Goal: Task Accomplishment & Management: Complete application form

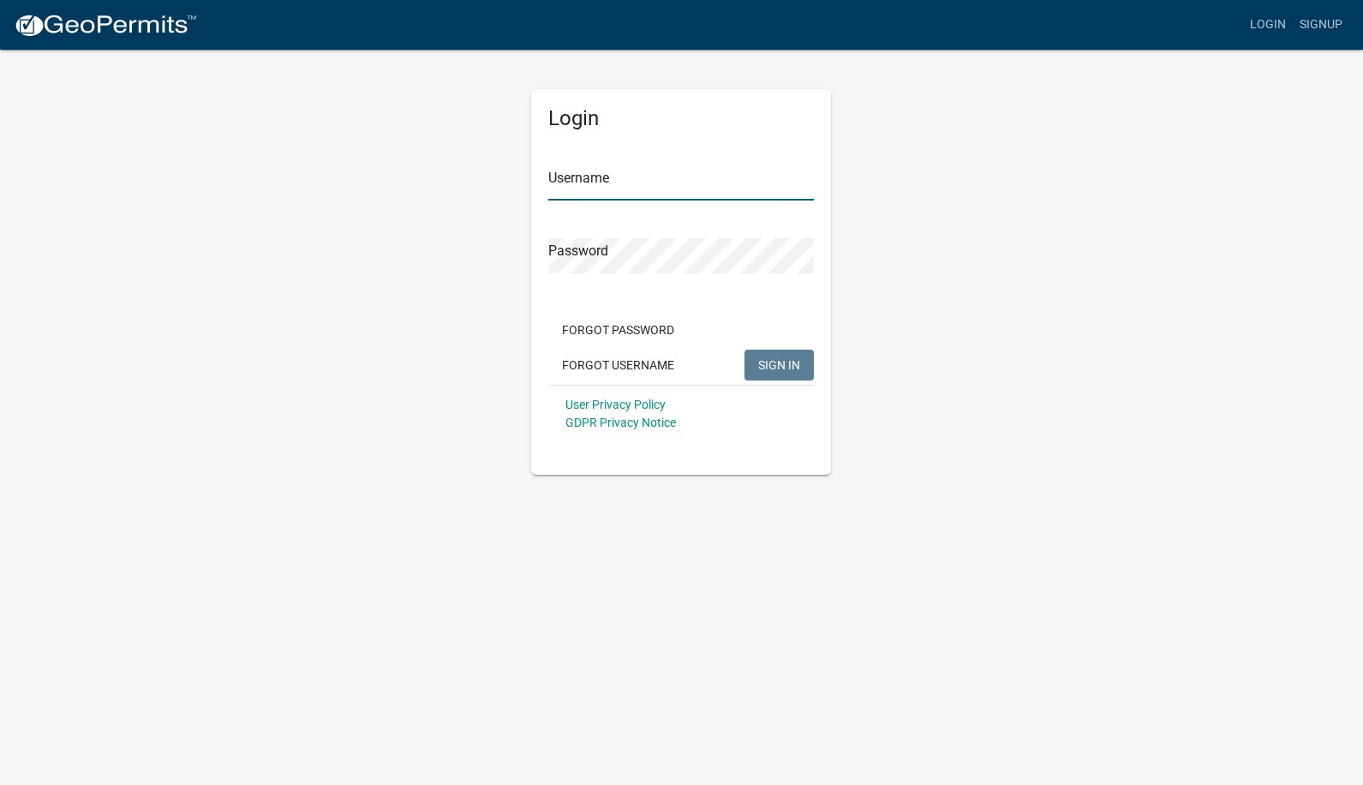
click at [612, 184] on input "Username" at bounding box center [681, 182] width 266 height 35
type input "caries"
click at [744, 349] on button "SIGN IN" at bounding box center [778, 364] width 69 height 31
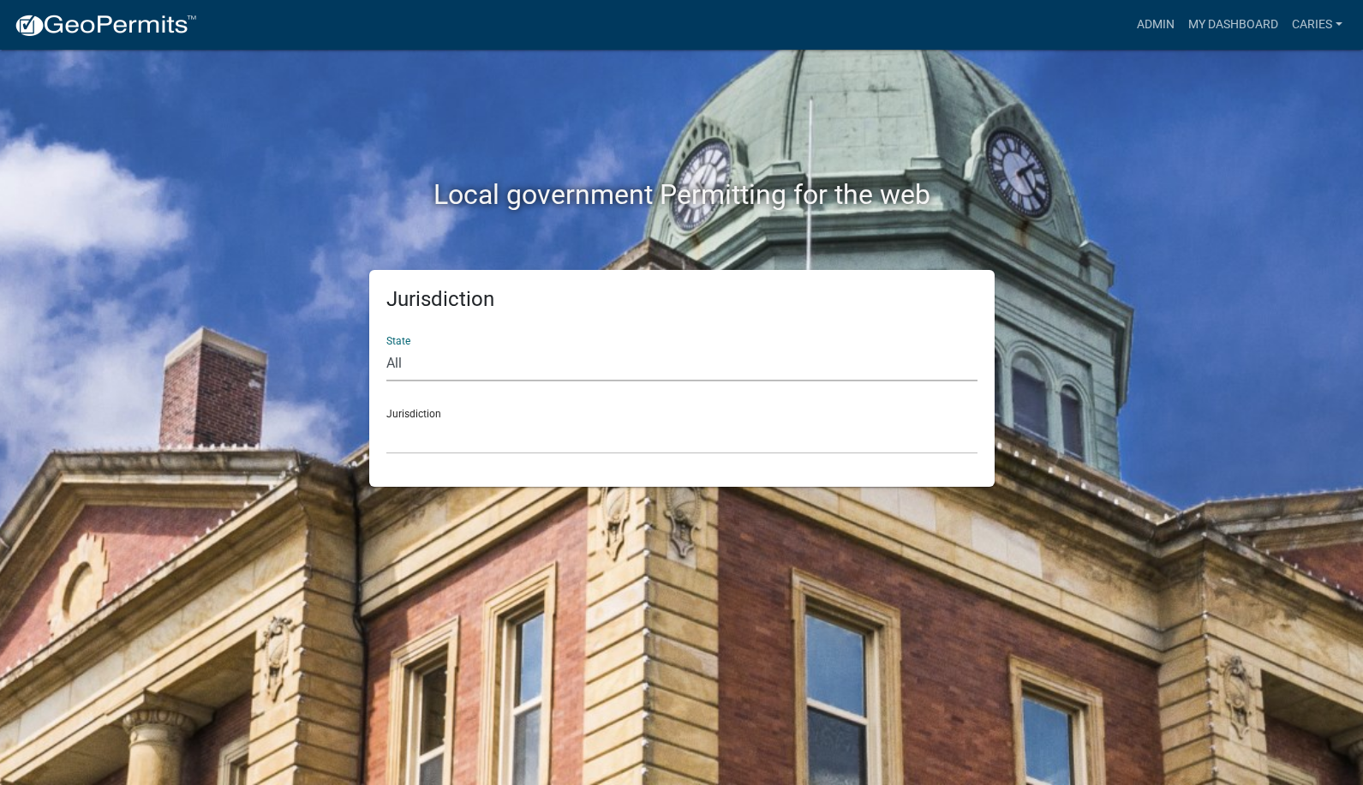
click at [568, 378] on select "All Colorado Georgia Indiana Iowa Kansas Minnesota Ohio South Carolina Wisconsin" at bounding box center [681, 363] width 591 height 35
select select "Iowa"
click at [386, 346] on select "All Colorado Georgia Indiana Iowa Kansas Minnesota Ohio South Carolina Wisconsin" at bounding box center [681, 363] width 591 height 35
click at [531, 442] on select "Boone County, Iowa Butler County, Iowa Cerro Gordo County, Iowa City of Harlan,…" at bounding box center [681, 436] width 591 height 35
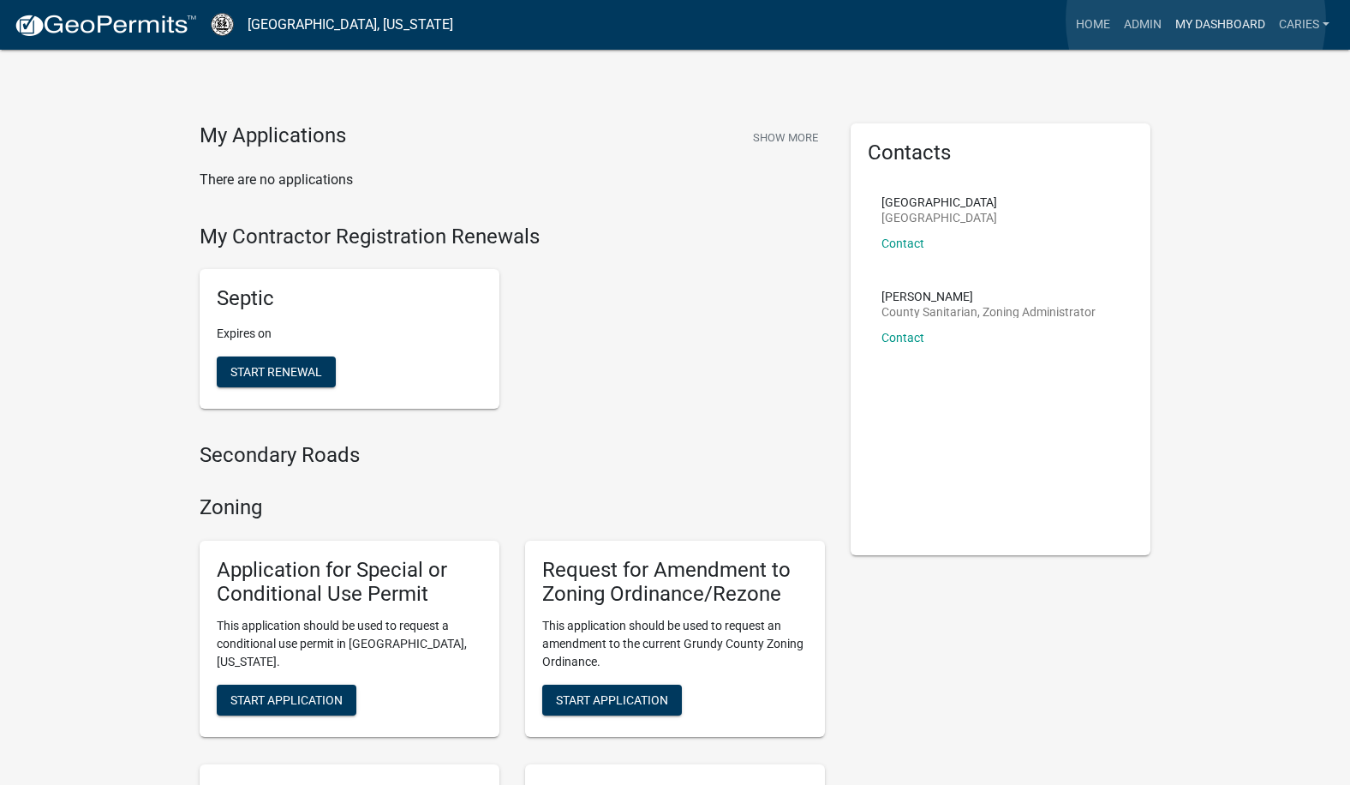
click at [1196, 20] on link "My Dashboard" at bounding box center [1220, 25] width 104 height 33
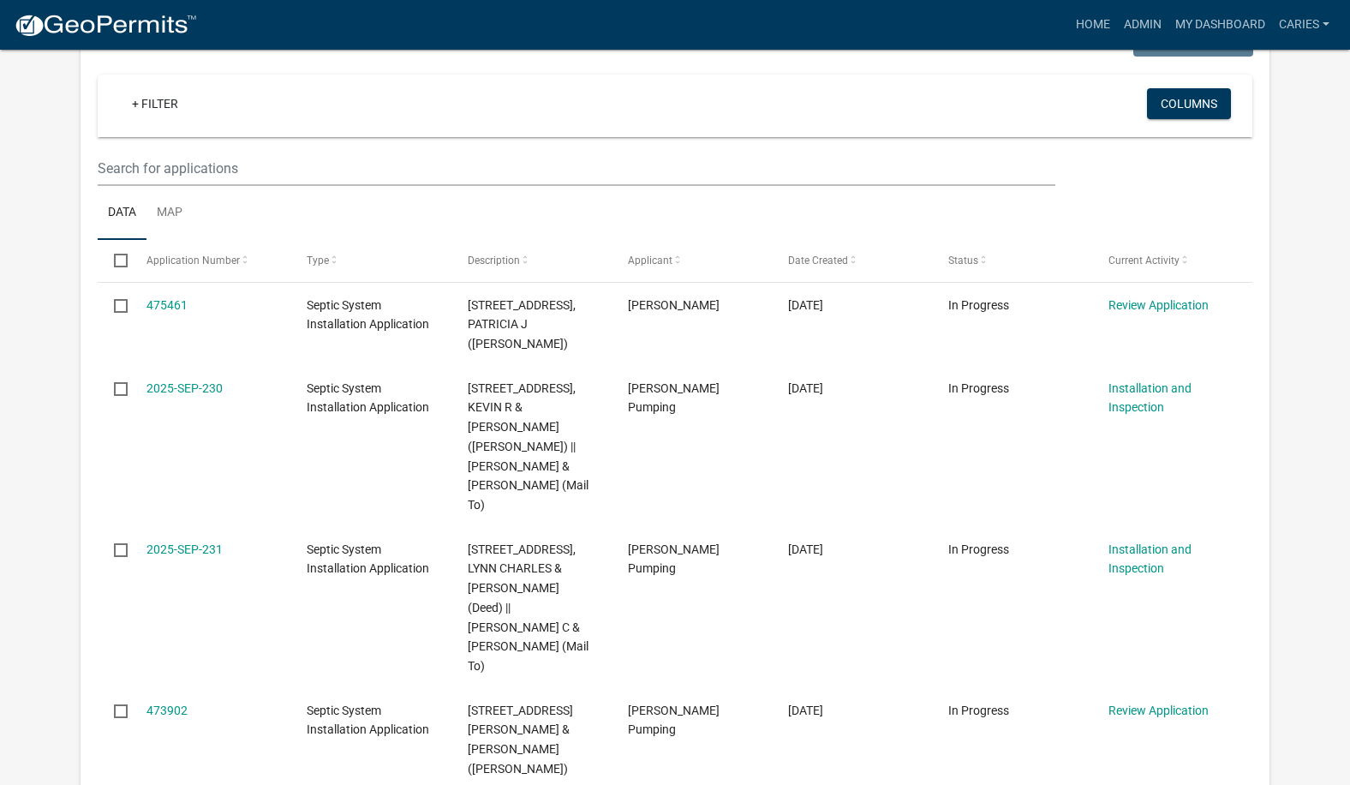
scroll to position [1285, 0]
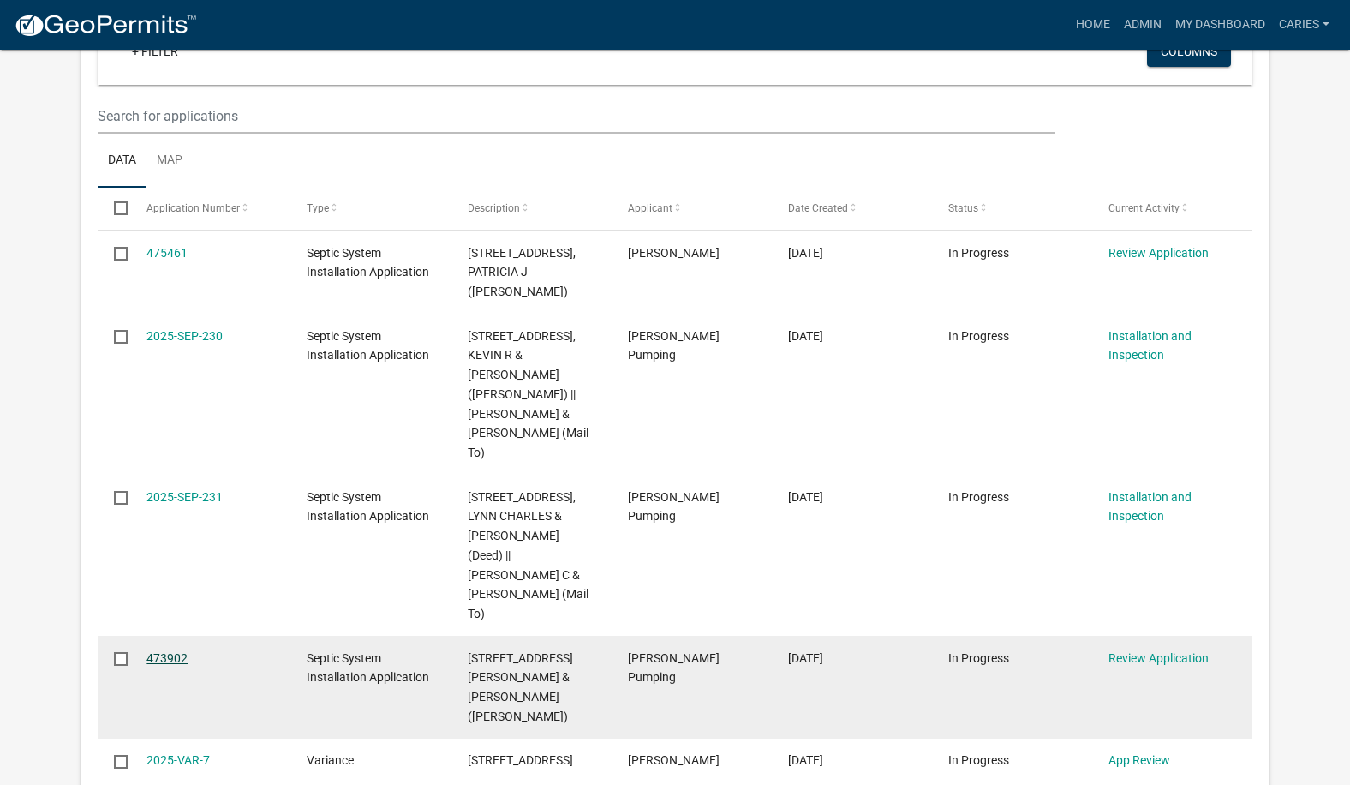
click at [170, 651] on link "473902" at bounding box center [166, 658] width 41 height 14
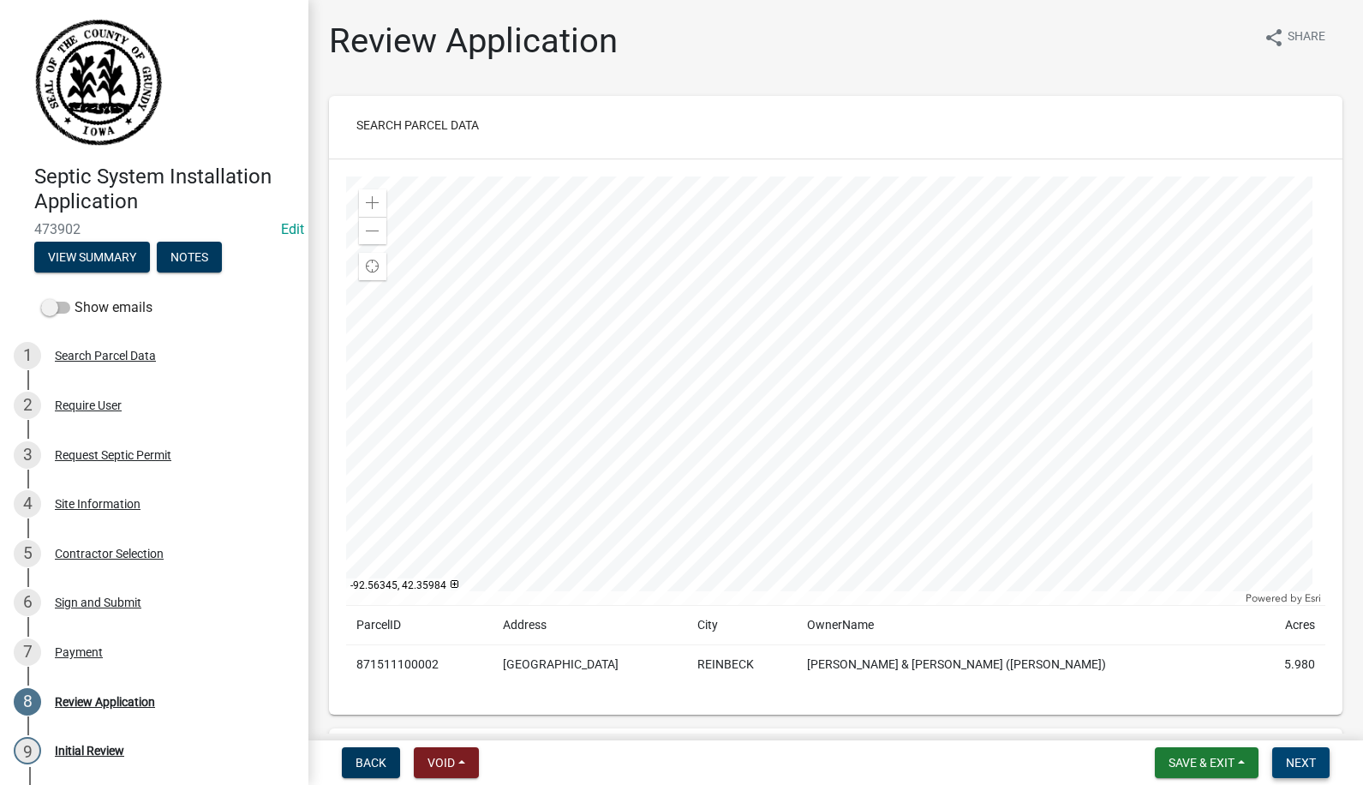
click at [1281, 754] on button "Next" at bounding box center [1300, 762] width 57 height 31
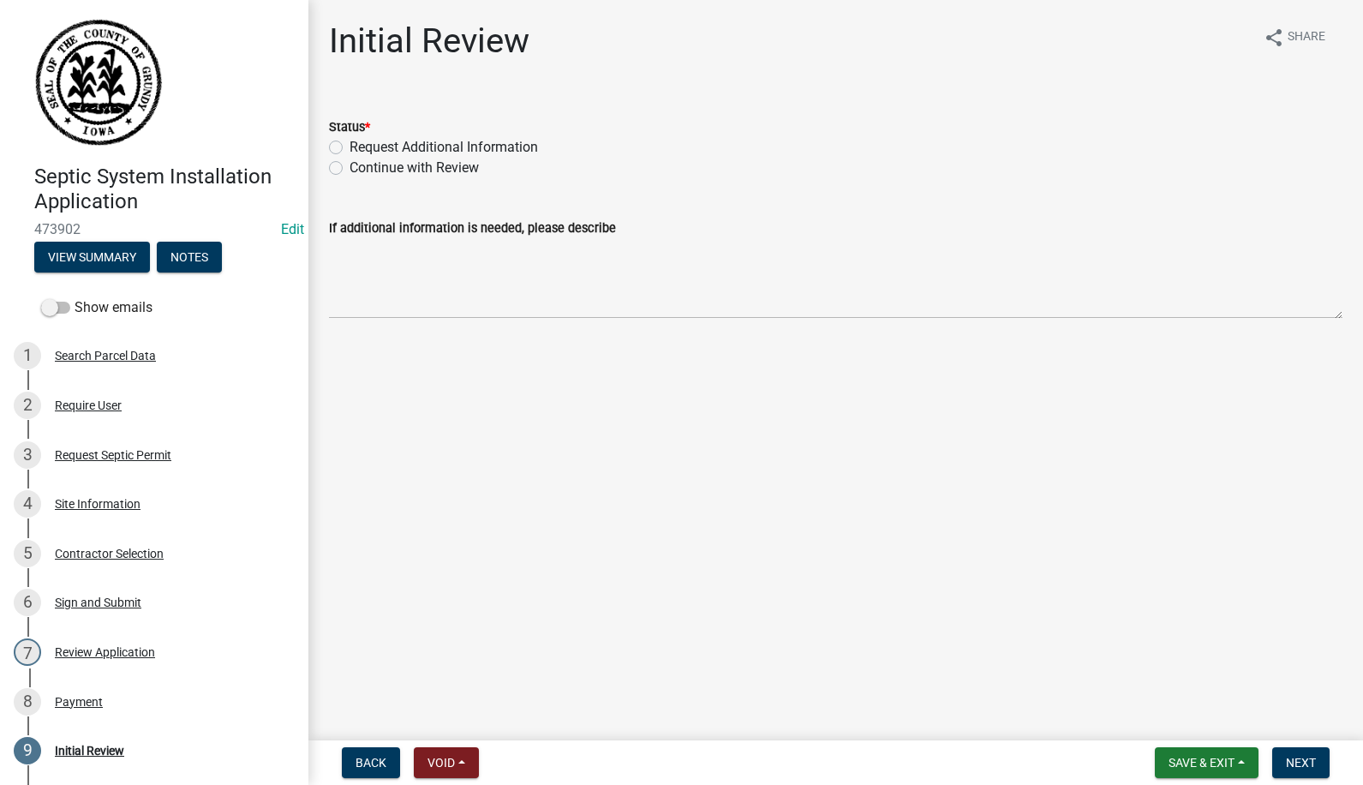
click at [349, 170] on label "Continue with Review" at bounding box center [413, 168] width 129 height 21
click at [349, 169] on input "Continue with Review" at bounding box center [354, 163] width 11 height 11
radio input "true"
click at [1296, 764] on span "Next" at bounding box center [1301, 762] width 30 height 14
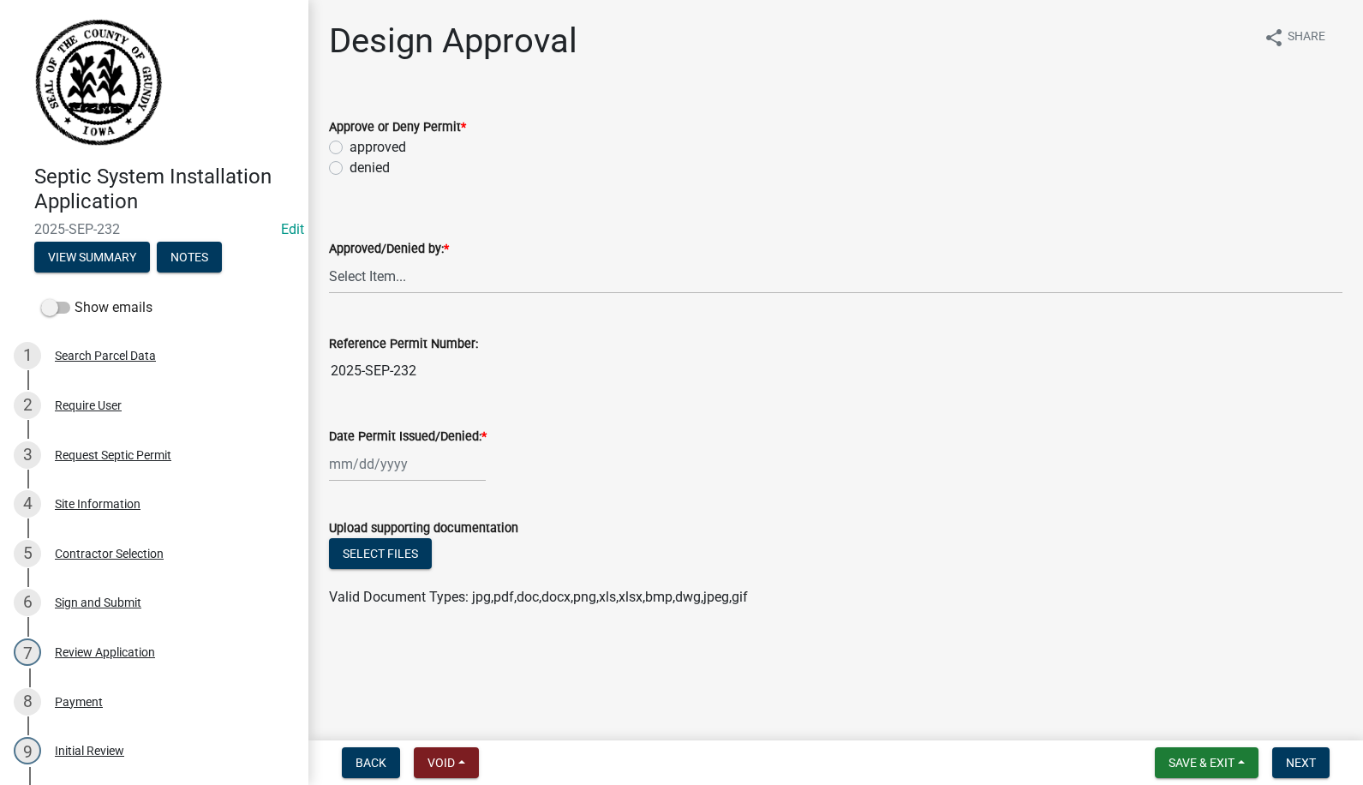
click at [349, 144] on label "approved" at bounding box center [377, 147] width 57 height 21
click at [349, 144] on input "approved" at bounding box center [354, 142] width 11 height 11
radio input "true"
drag, startPoint x: 383, startPoint y: 272, endPoint x: 389, endPoint y: 281, distance: 10.5
click at [383, 272] on select "Select Item... Carie Steinbron" at bounding box center [835, 276] width 1013 height 35
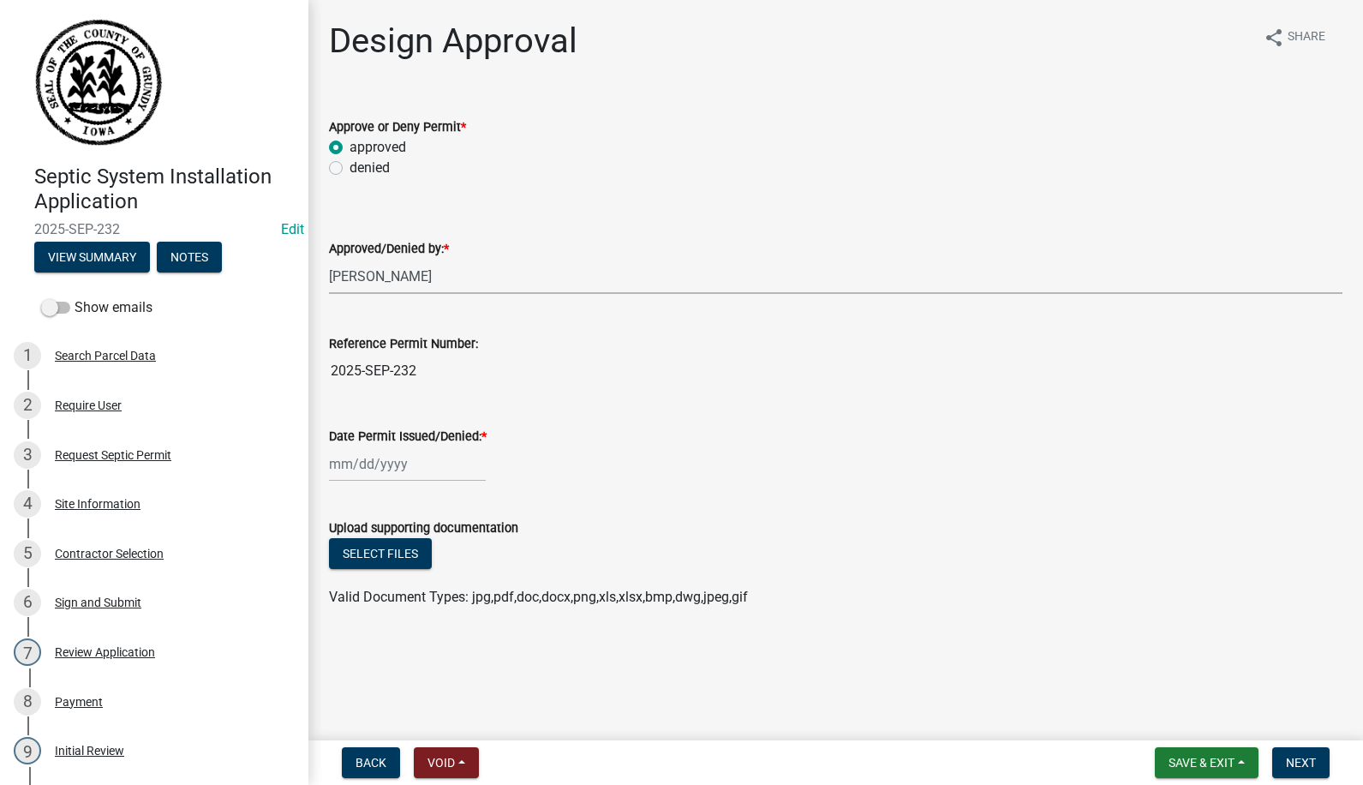
click at [329, 259] on select "Select Item... Carie Steinbron" at bounding box center [835, 276] width 1013 height 35
select select "d5ffc9f0-d432-4ef1-b8c0-862033fd64e5"
click at [387, 465] on div at bounding box center [407, 463] width 157 height 35
select select "9"
select select "2025"
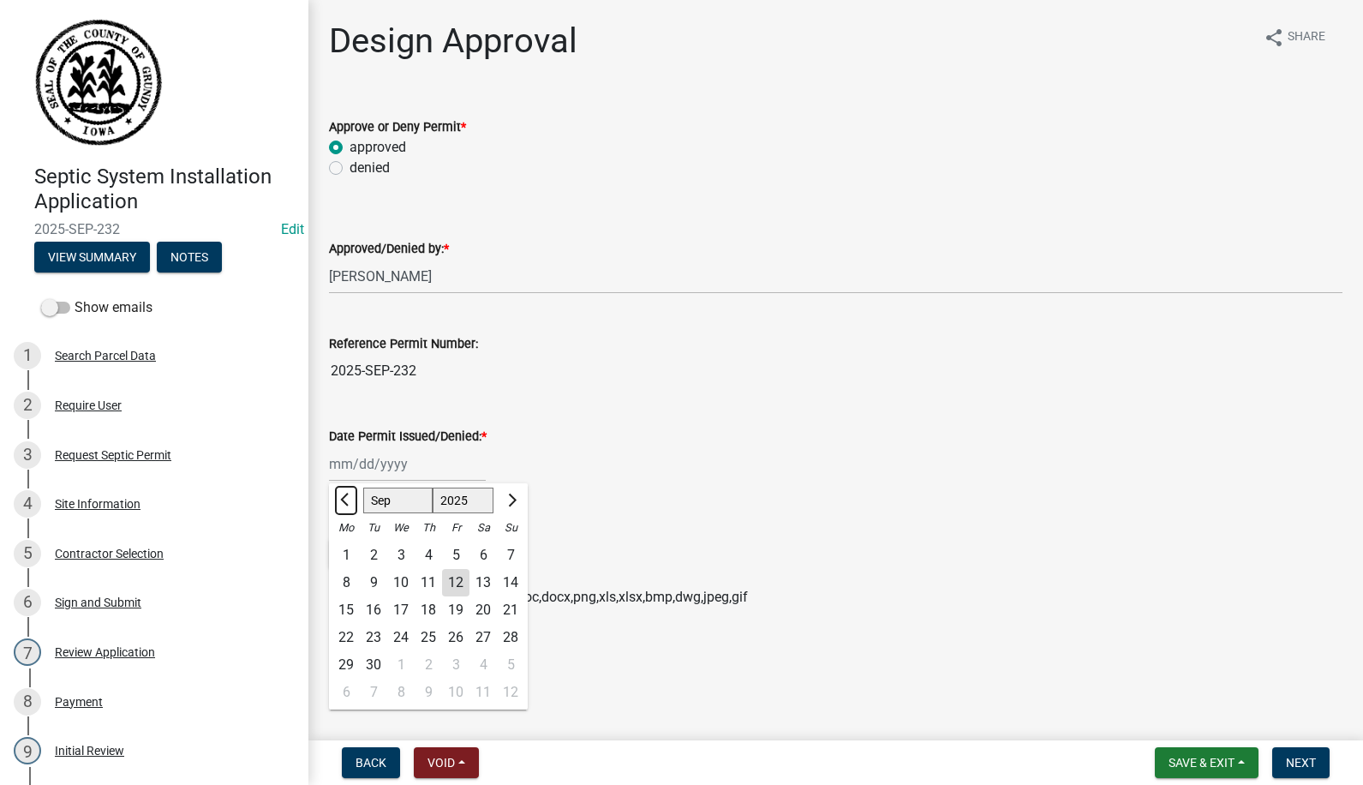
click at [339, 499] on button "Previous month" at bounding box center [346, 500] width 21 height 27
select select "8"
click at [453, 582] on div "8" at bounding box center [455, 582] width 27 height 27
type input "08/08/2025"
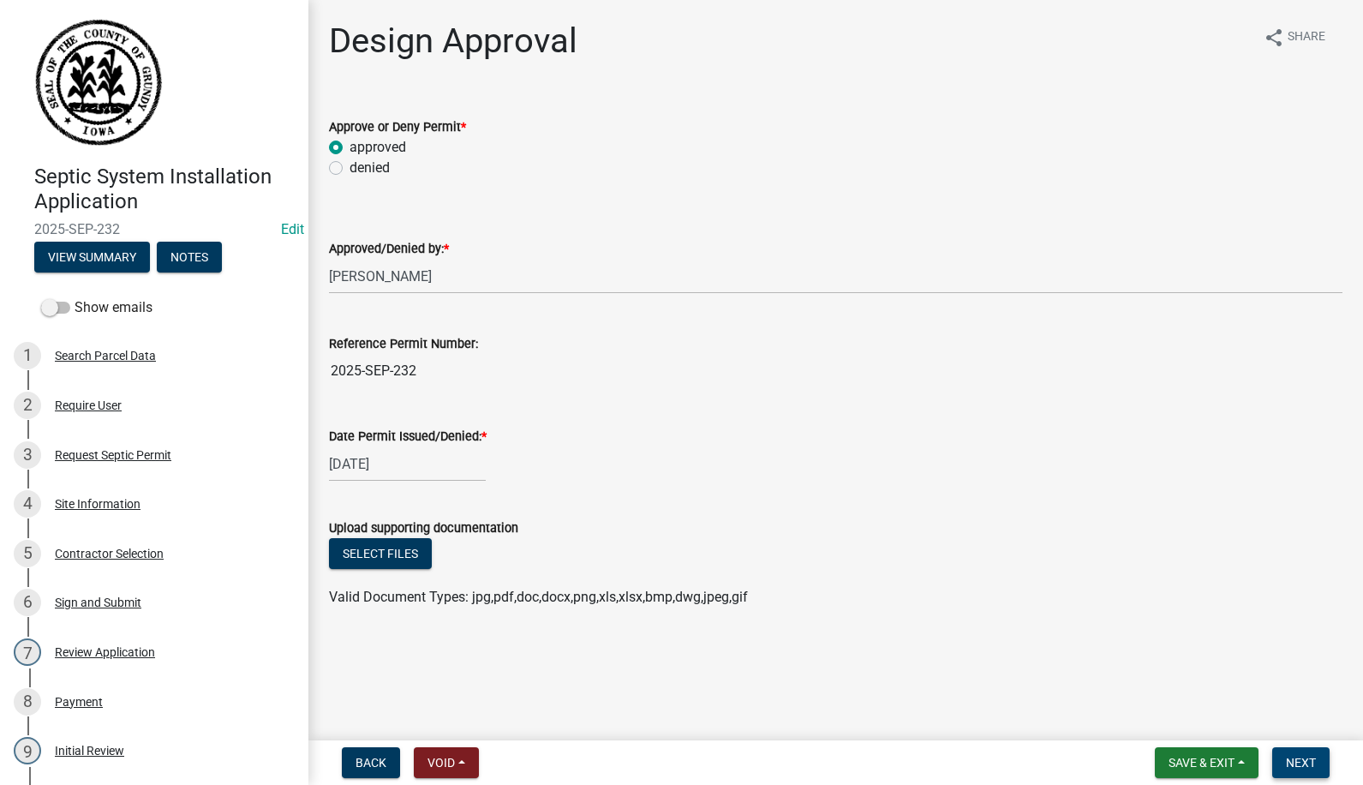
click at [1281, 758] on button "Next" at bounding box center [1300, 762] width 57 height 31
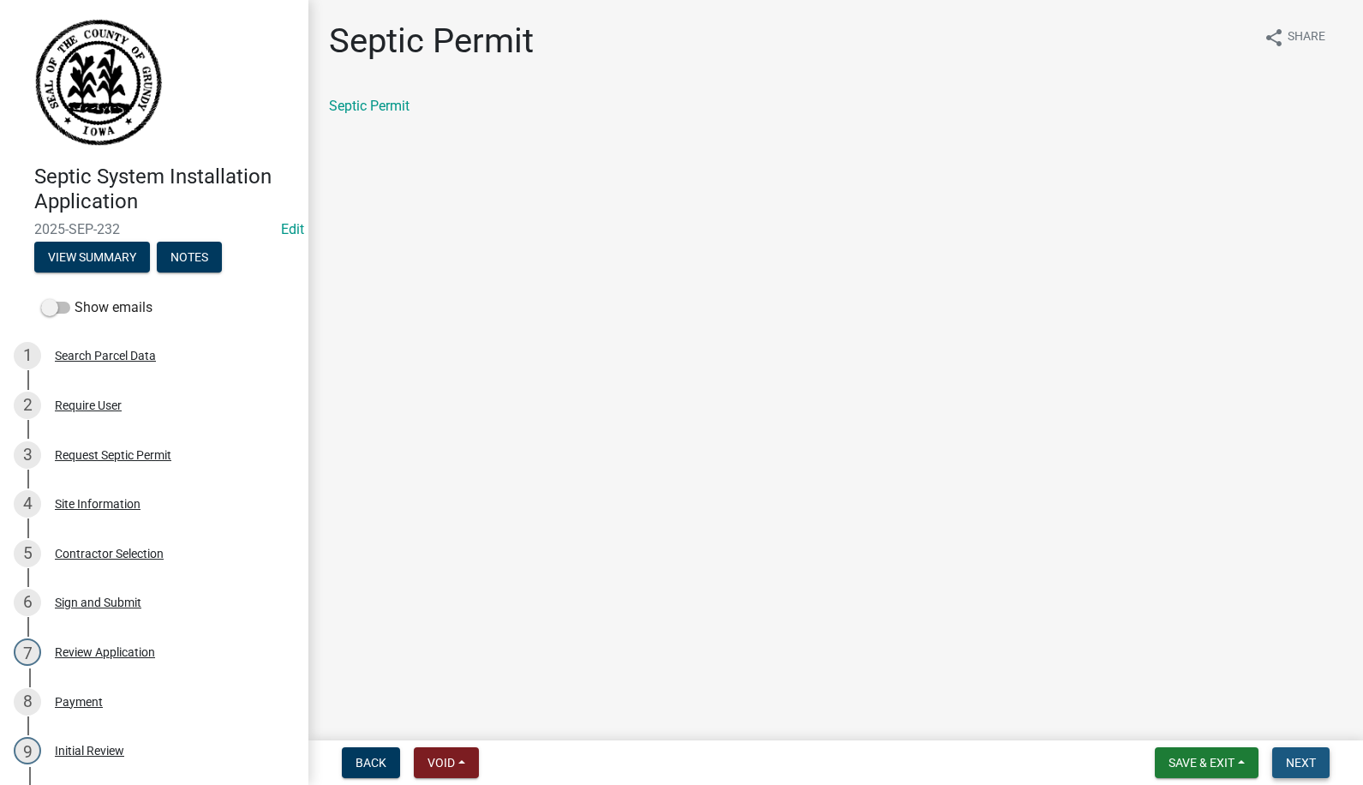
click at [1313, 759] on span "Next" at bounding box center [1301, 762] width 30 height 14
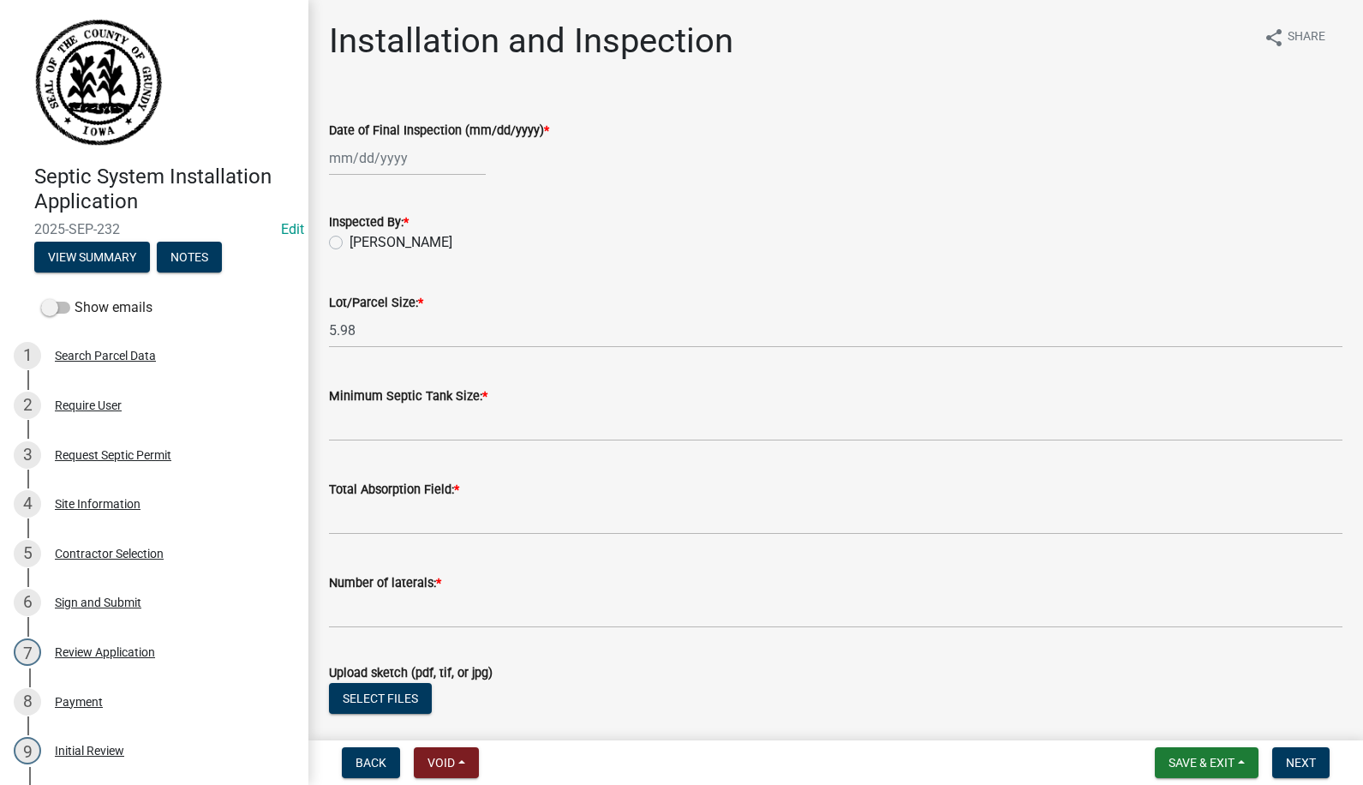
select select "9"
select select "2025"
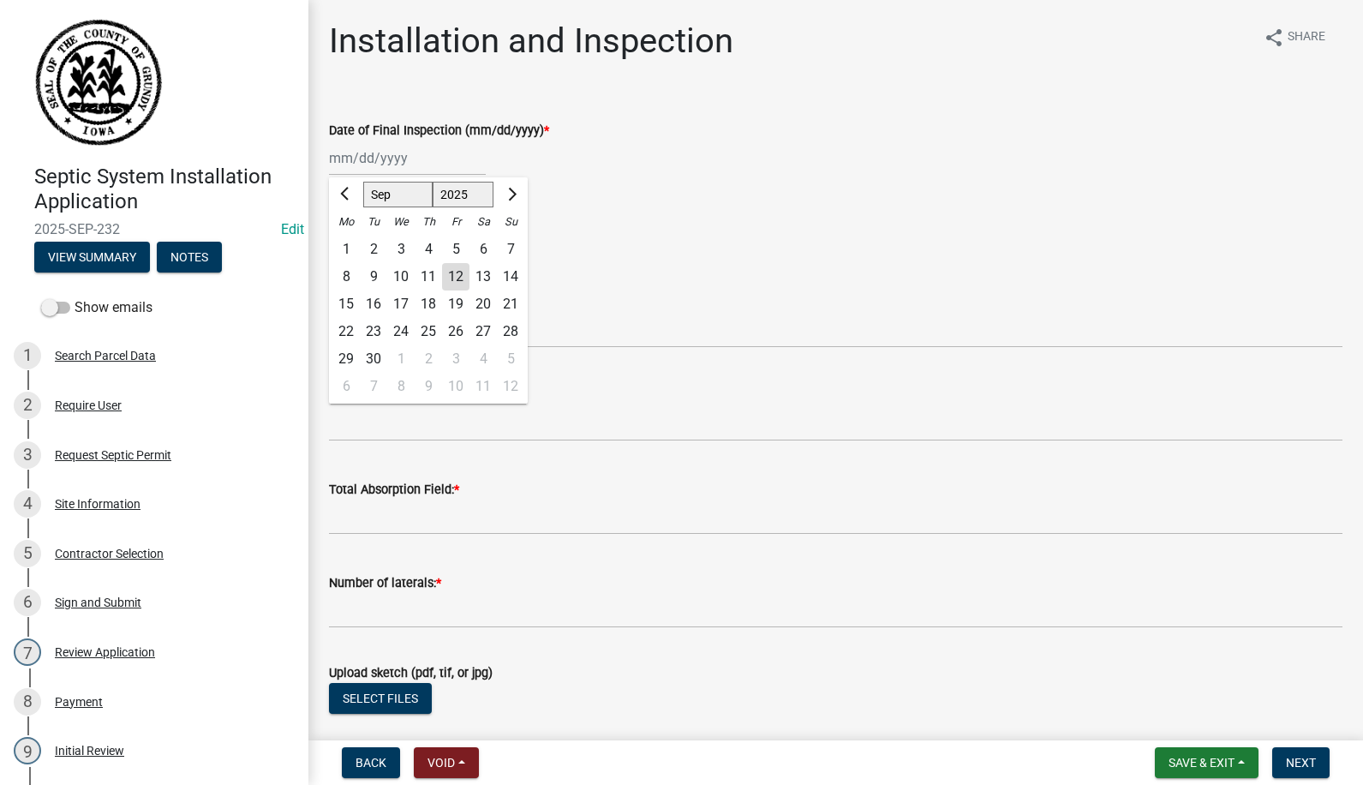
click at [367, 162] on div "Jan Feb Mar Apr May Jun Jul Aug Sep Oct Nov Dec 1525 1526 1527 1528 1529 1530 1…" at bounding box center [407, 157] width 157 height 35
click at [373, 268] on div "9" at bounding box center [373, 276] width 27 height 27
type input "09/09/2025"
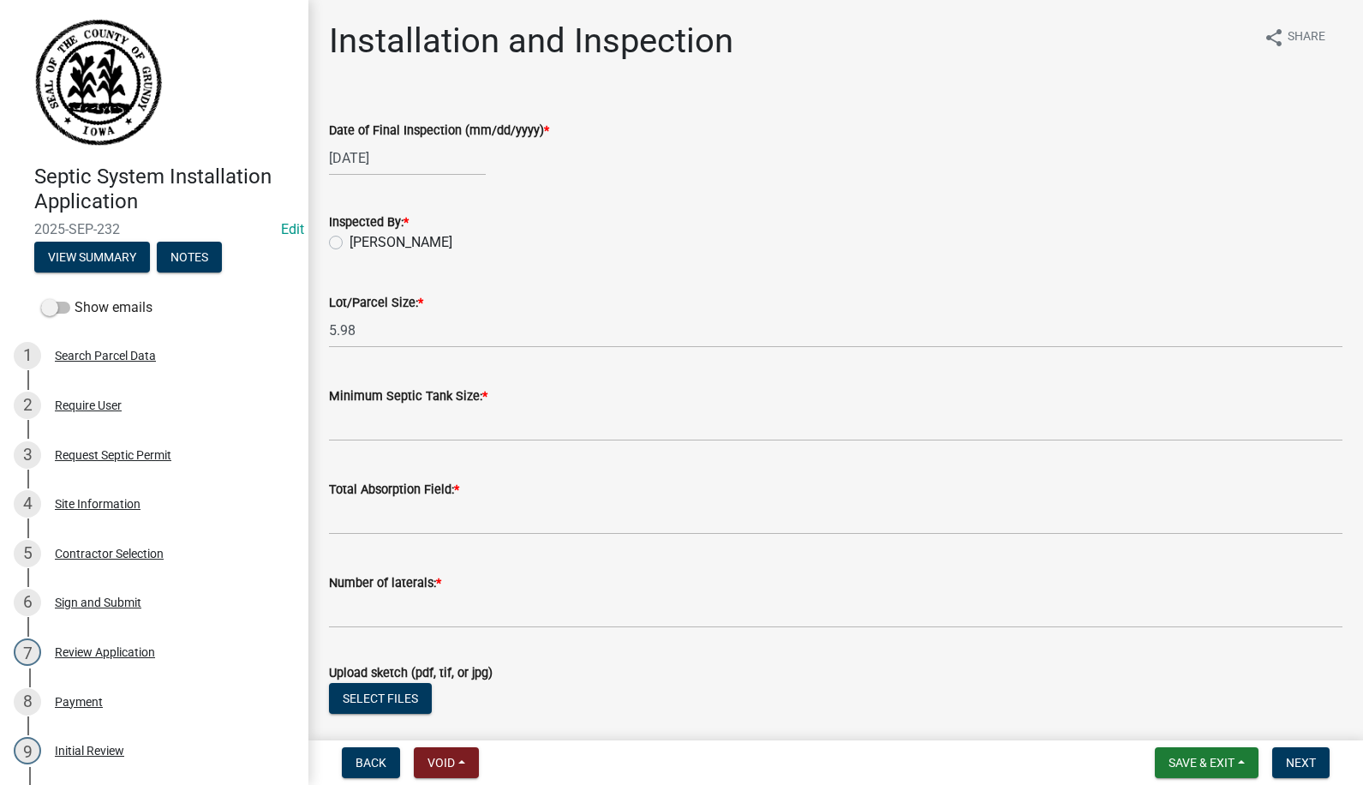
click at [368, 242] on label "Carie Steinbron Sparks" at bounding box center [400, 242] width 103 height 21
click at [361, 242] on input "Carie Steinbron Sparks" at bounding box center [354, 237] width 11 height 11
radio input "true"
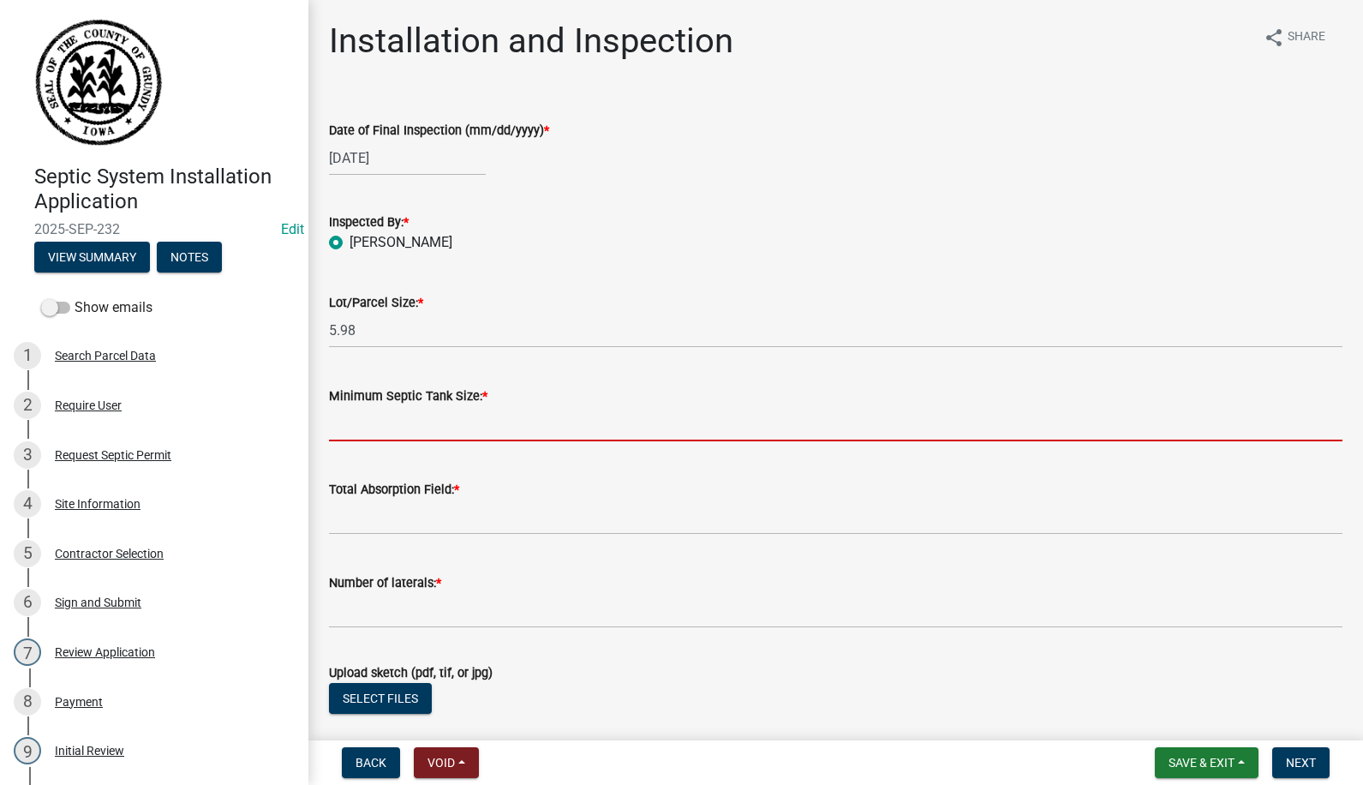
click at [386, 423] on input "Minimum Septic Tank Size: *" at bounding box center [835, 423] width 1013 height 35
type input "1250"
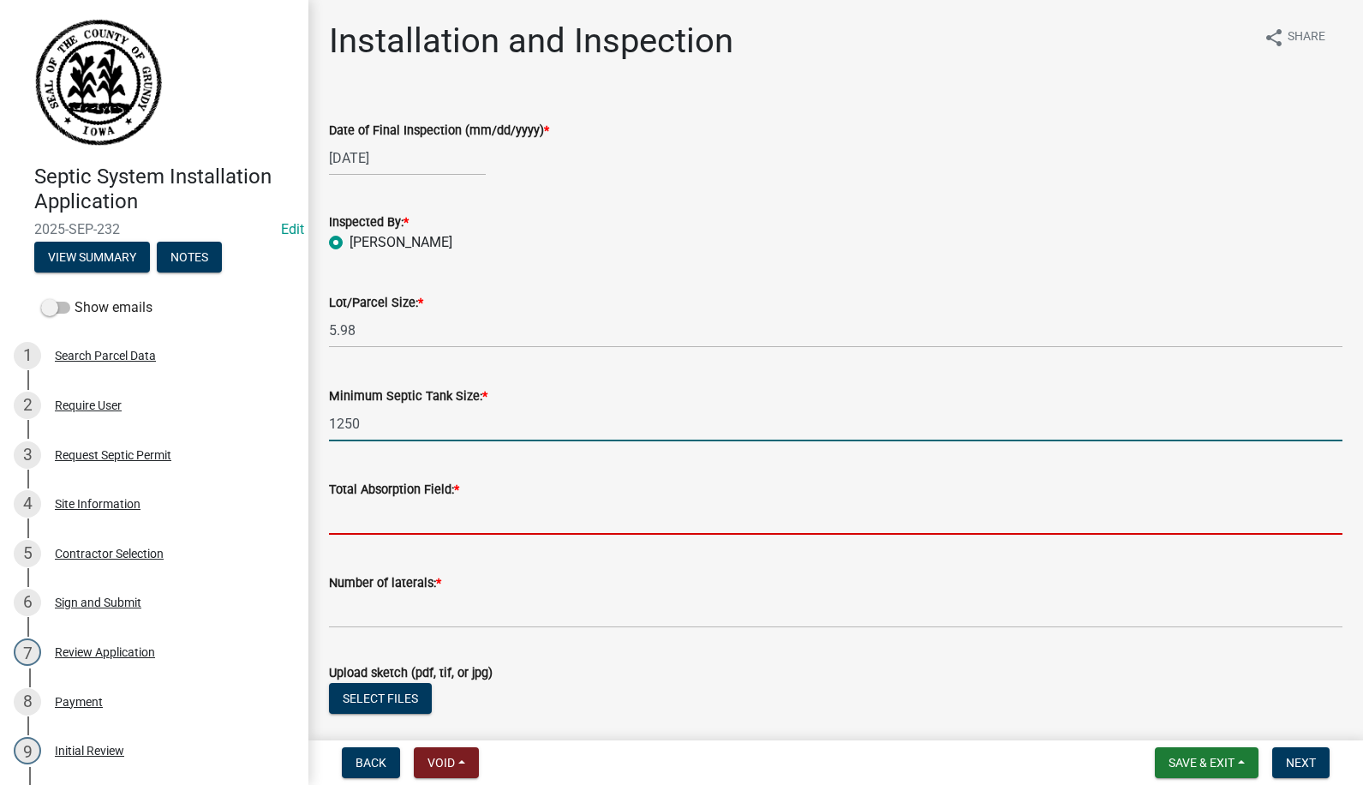
click at [434, 522] on input "Total Absorption Field: *" at bounding box center [835, 516] width 1013 height 35
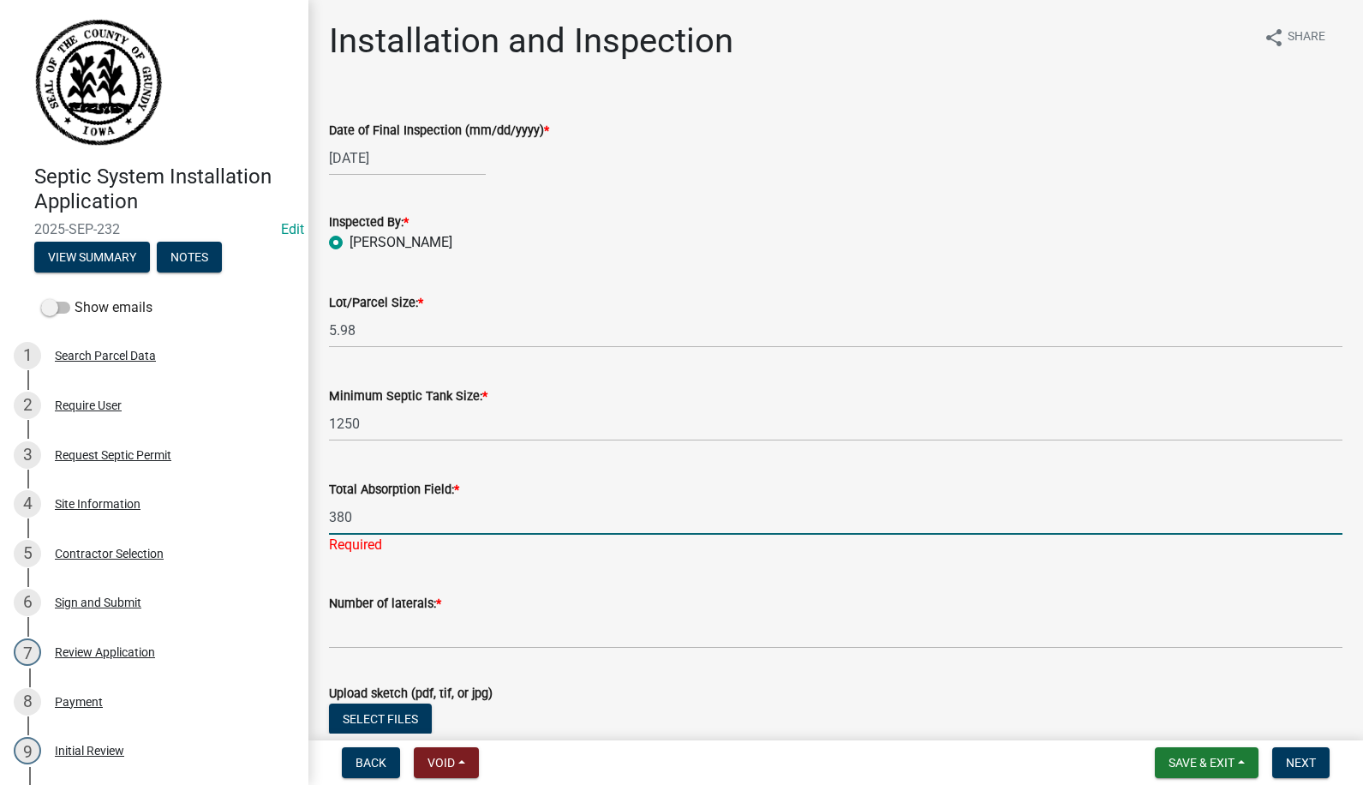
type input "380"
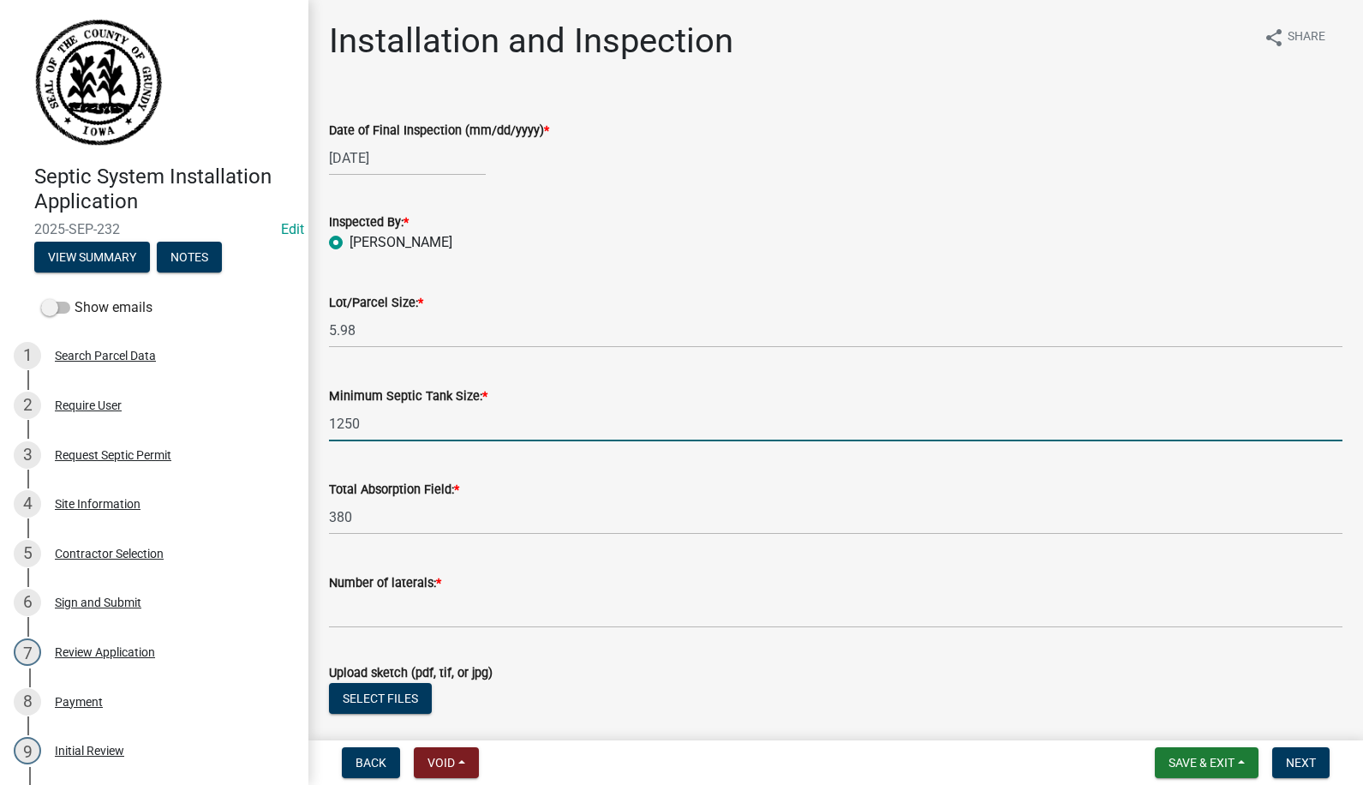
click at [454, 424] on input "1250" at bounding box center [835, 423] width 1013 height 35
type input "1250 house and 1500 shouse"
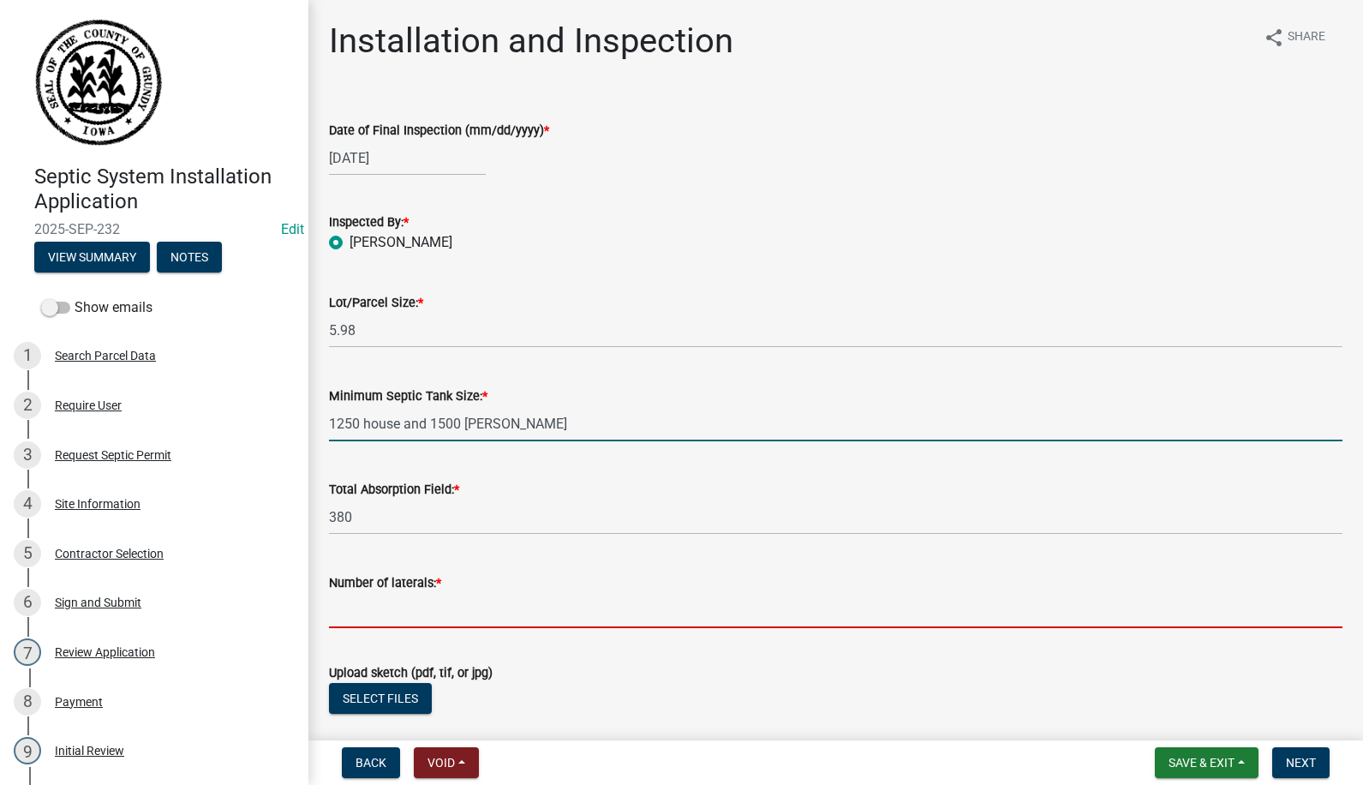
click at [487, 620] on input "Number of laterals: *" at bounding box center [835, 610] width 1013 height 35
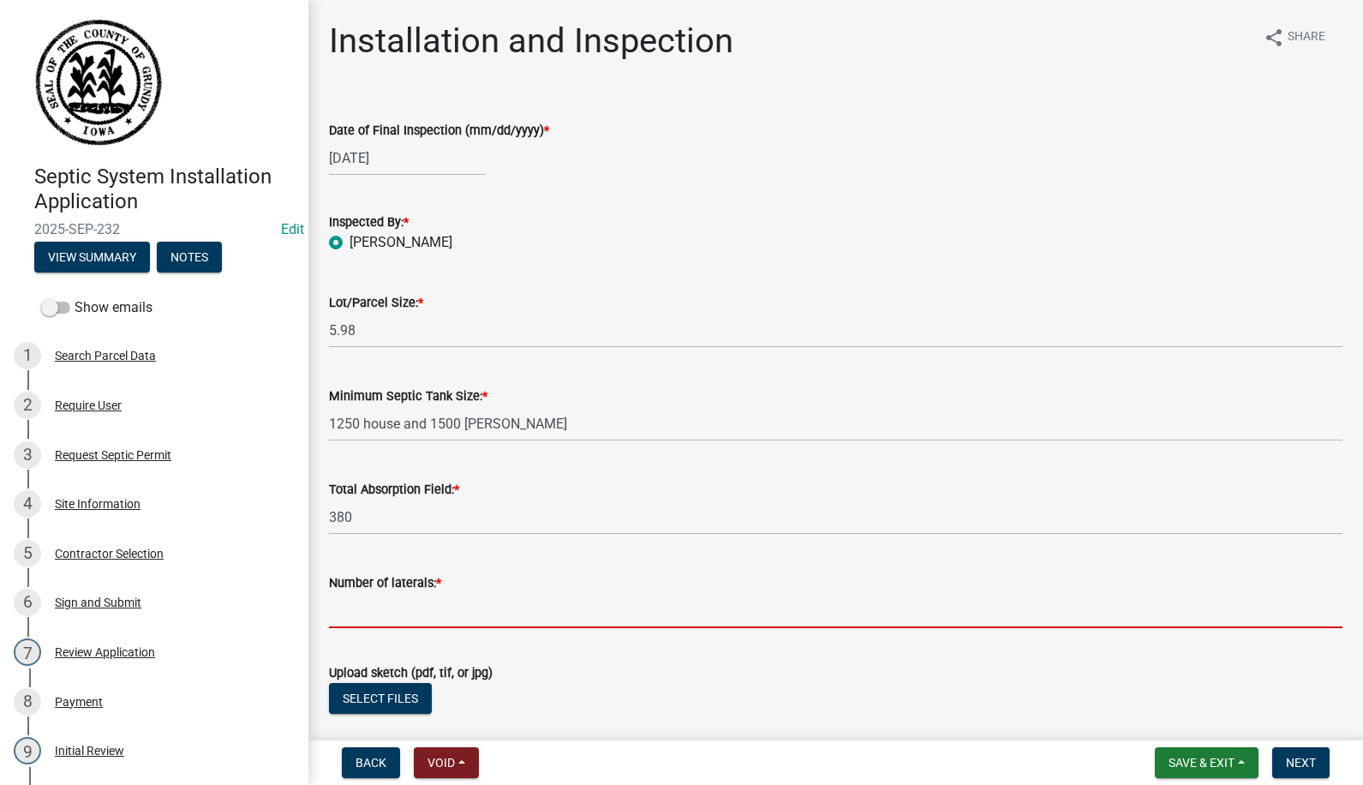
type input "5"
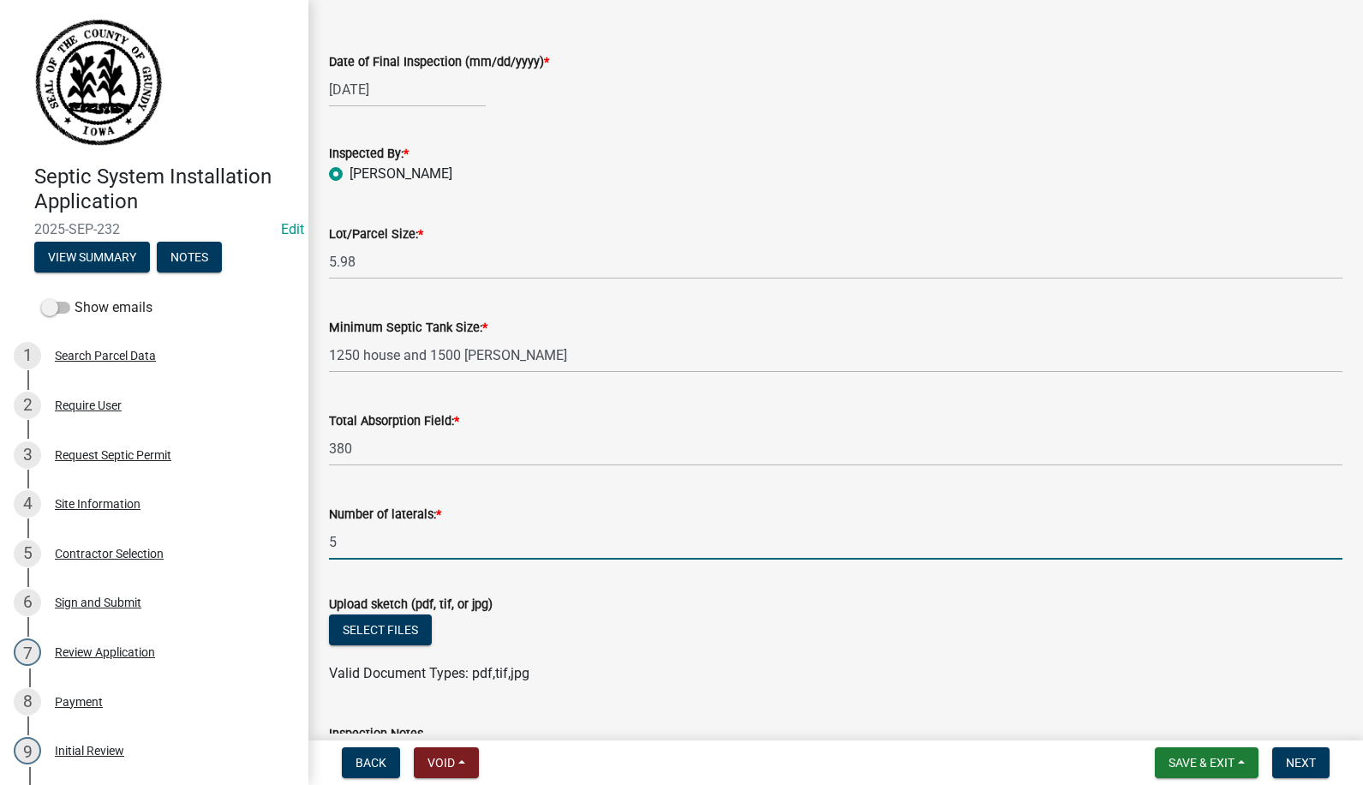
scroll to position [171, 0]
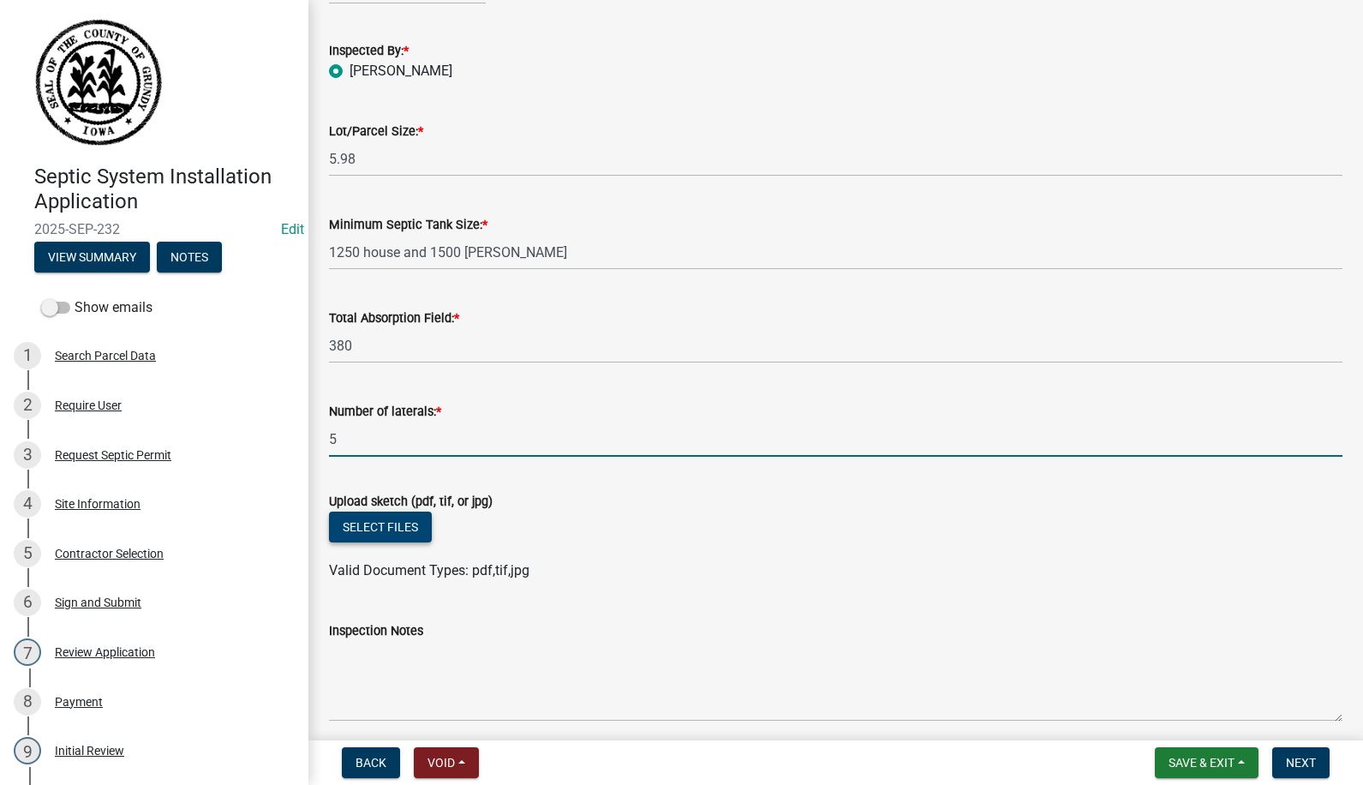
click at [426, 529] on button "Select files" at bounding box center [380, 526] width 103 height 31
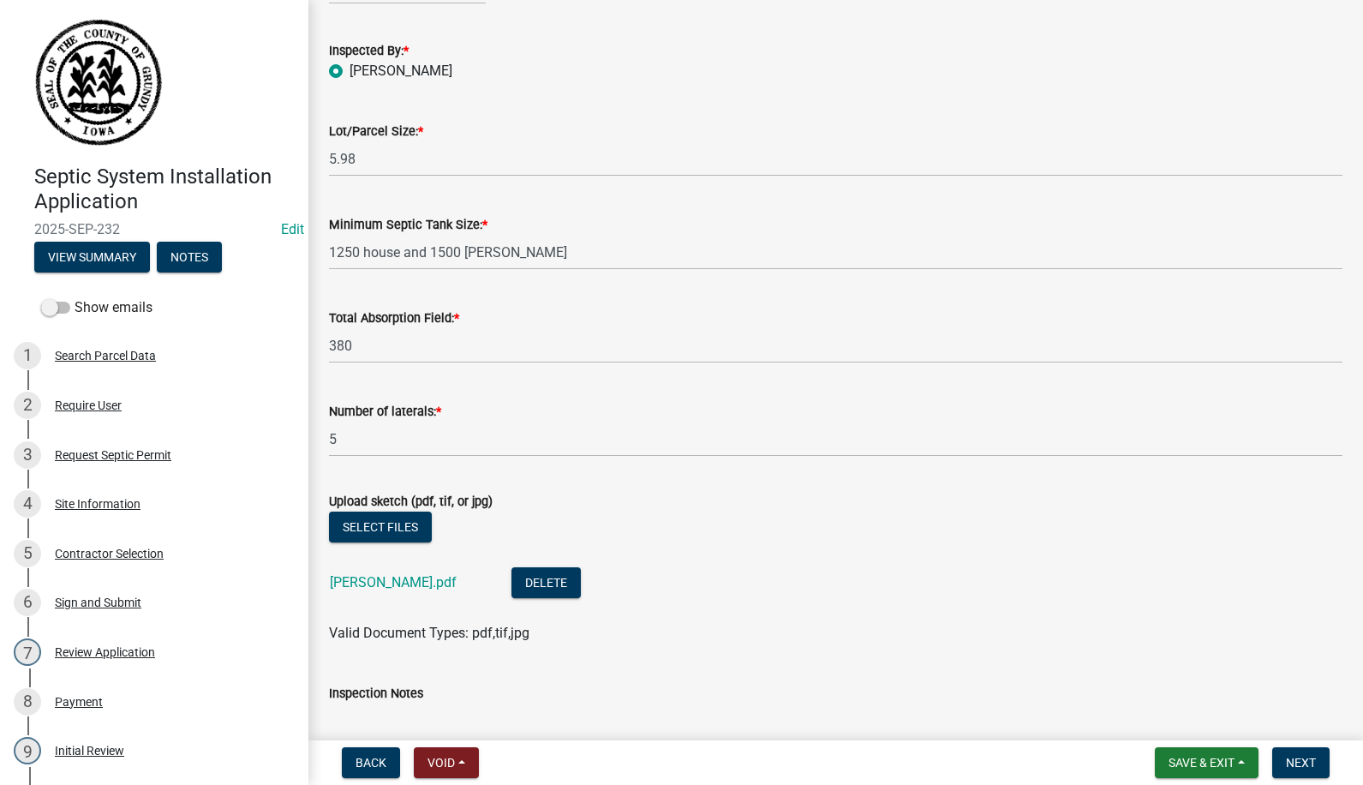
click at [540, 771] on div "Back Void Withdraw Lock Expire Void Save & Exit Save Save & Exit Next" at bounding box center [835, 762] width 1027 height 31
click at [392, 529] on button "Select files" at bounding box center [380, 526] width 103 height 31
click at [367, 536] on button "Select files" at bounding box center [380, 526] width 103 height 31
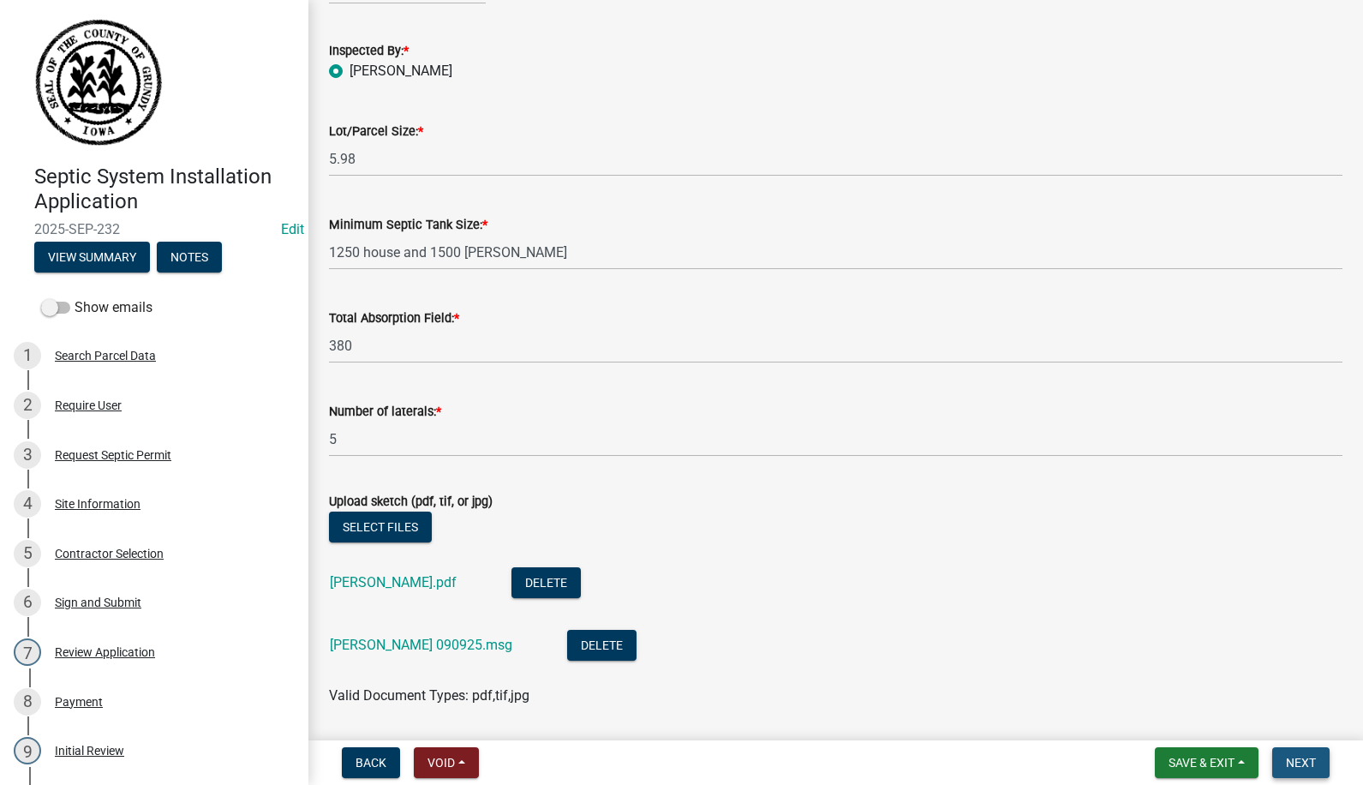
click at [1307, 762] on span "Next" at bounding box center [1301, 762] width 30 height 14
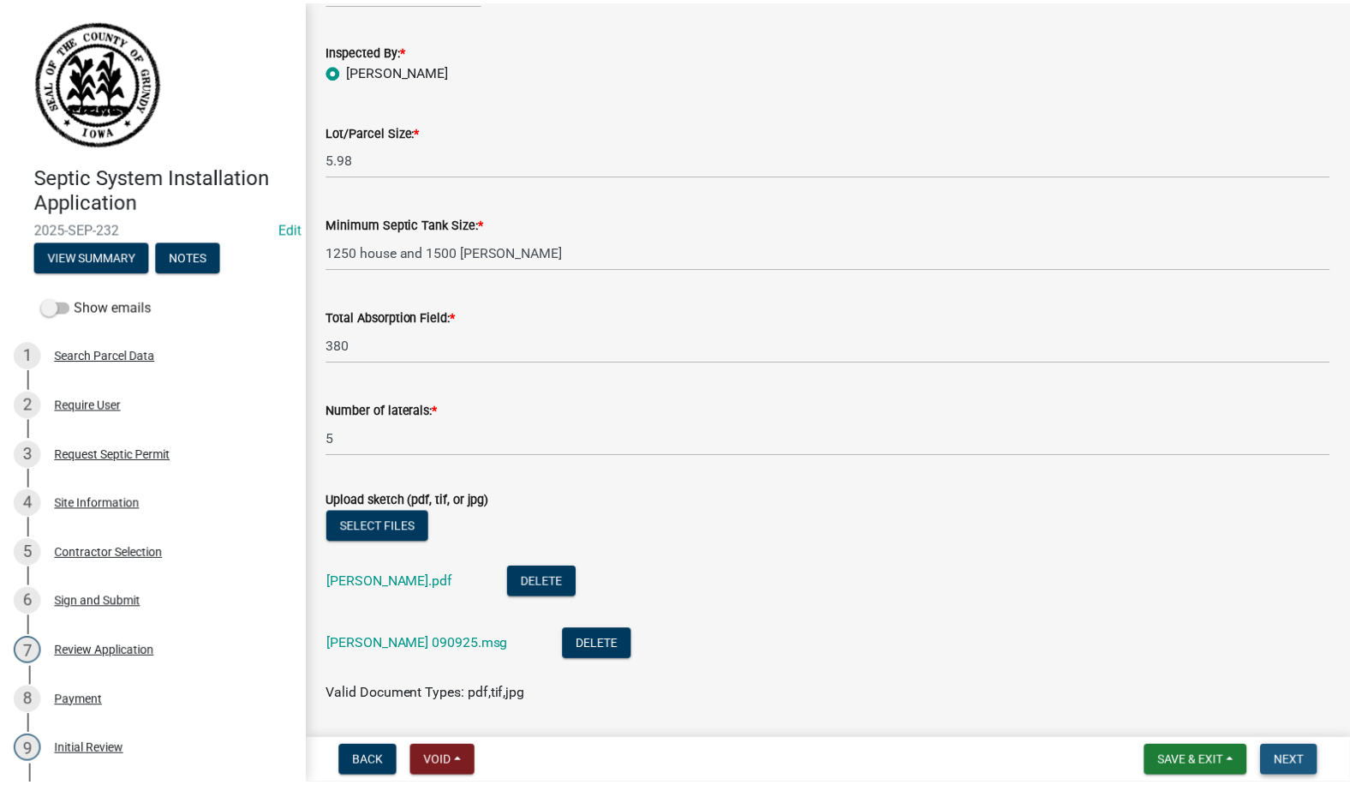
scroll to position [0, 0]
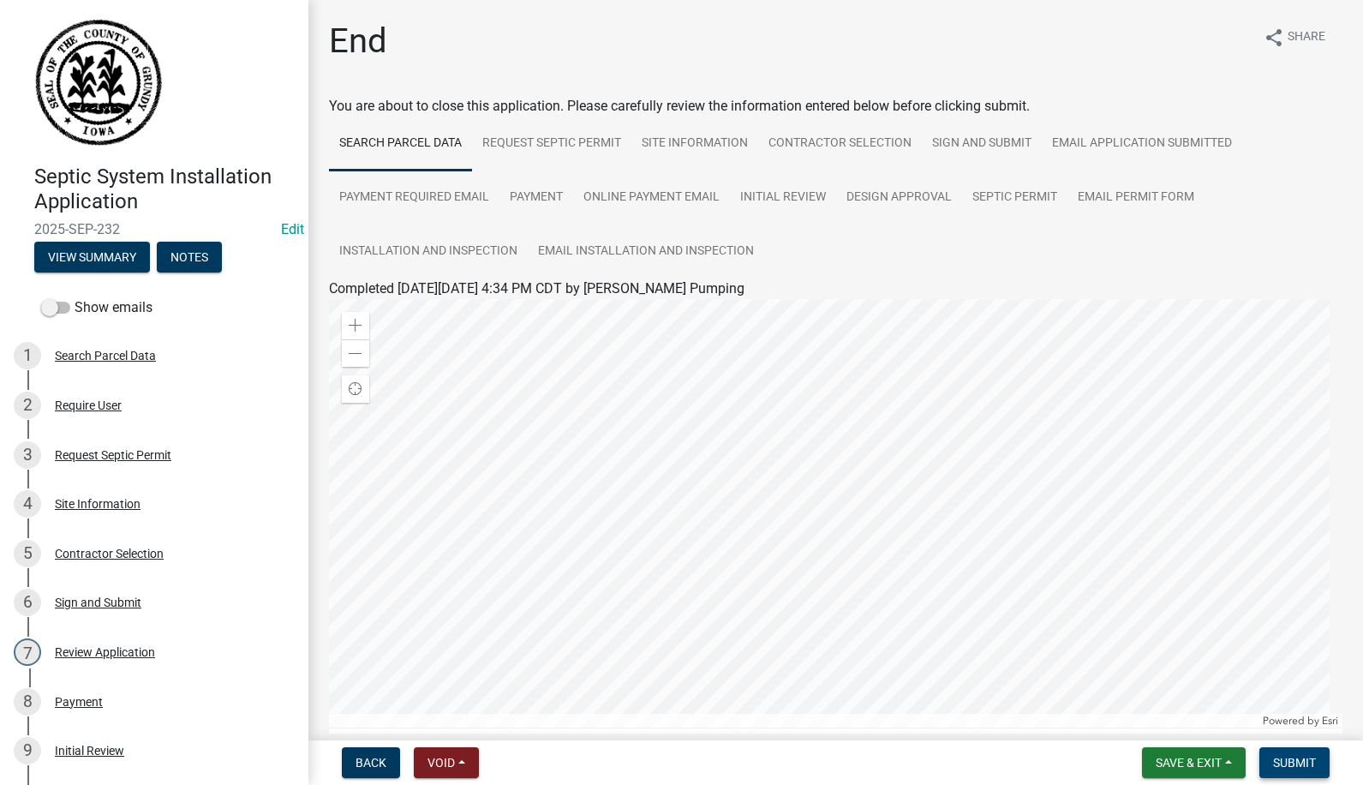
click at [1307, 762] on span "Submit" at bounding box center [1294, 762] width 43 height 14
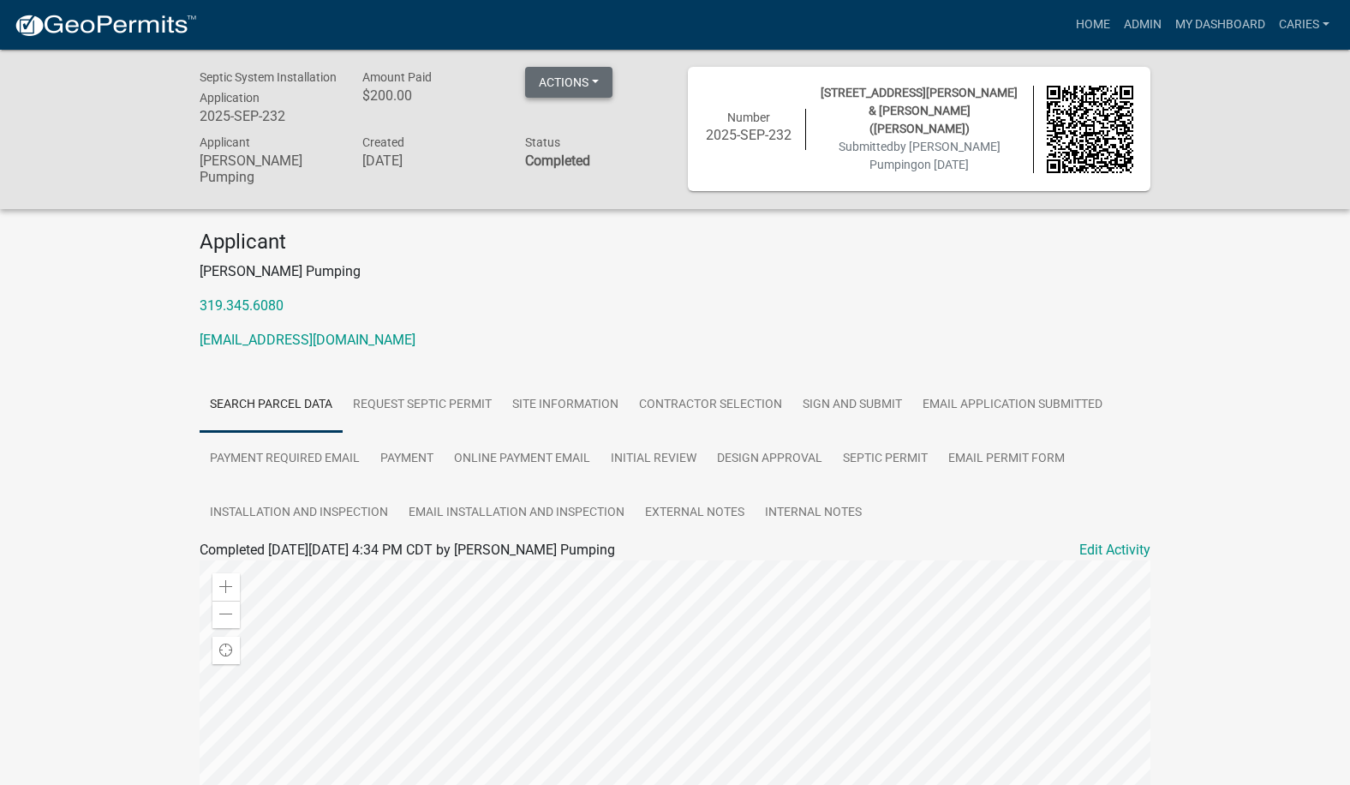
click at [579, 82] on button "Actions" at bounding box center [568, 82] width 87 height 31
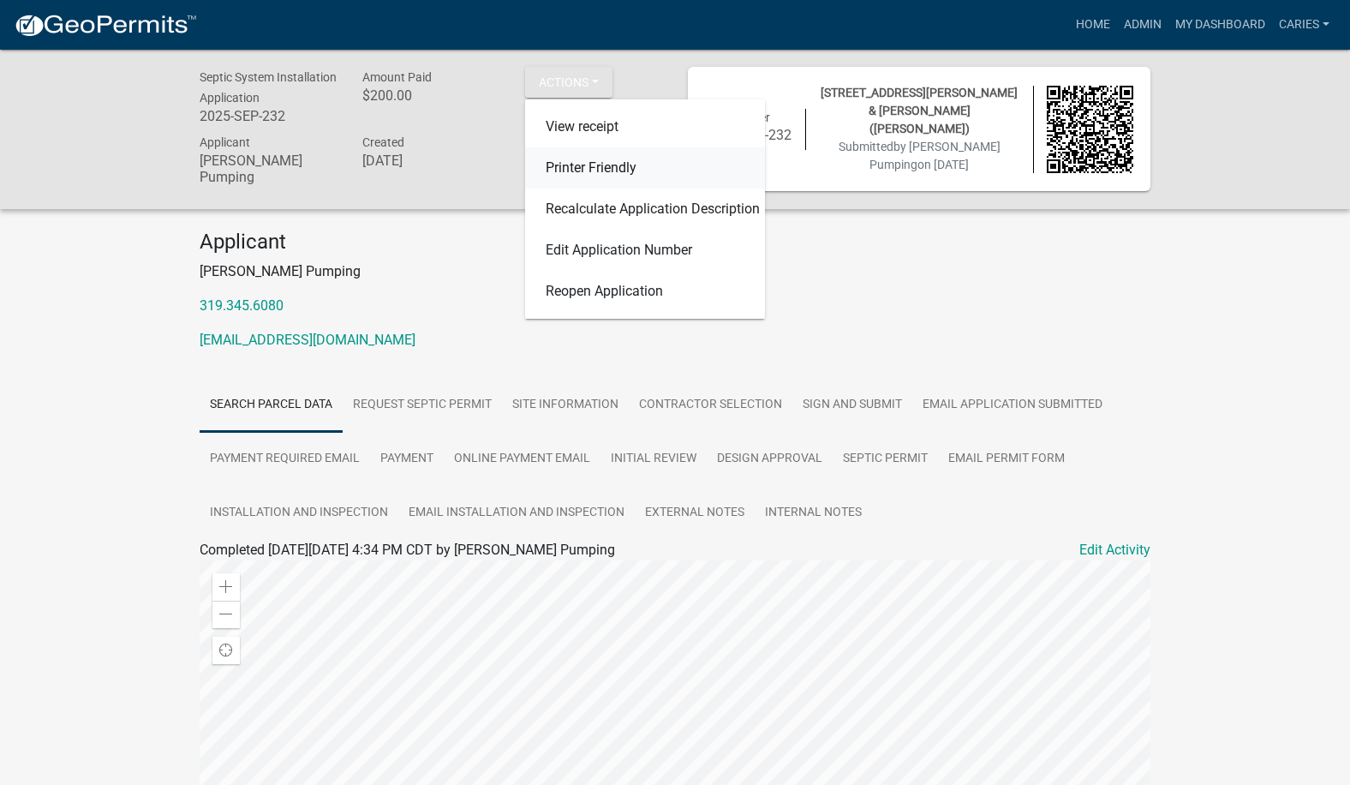
click at [583, 161] on link "Printer Friendly" at bounding box center [645, 167] width 240 height 41
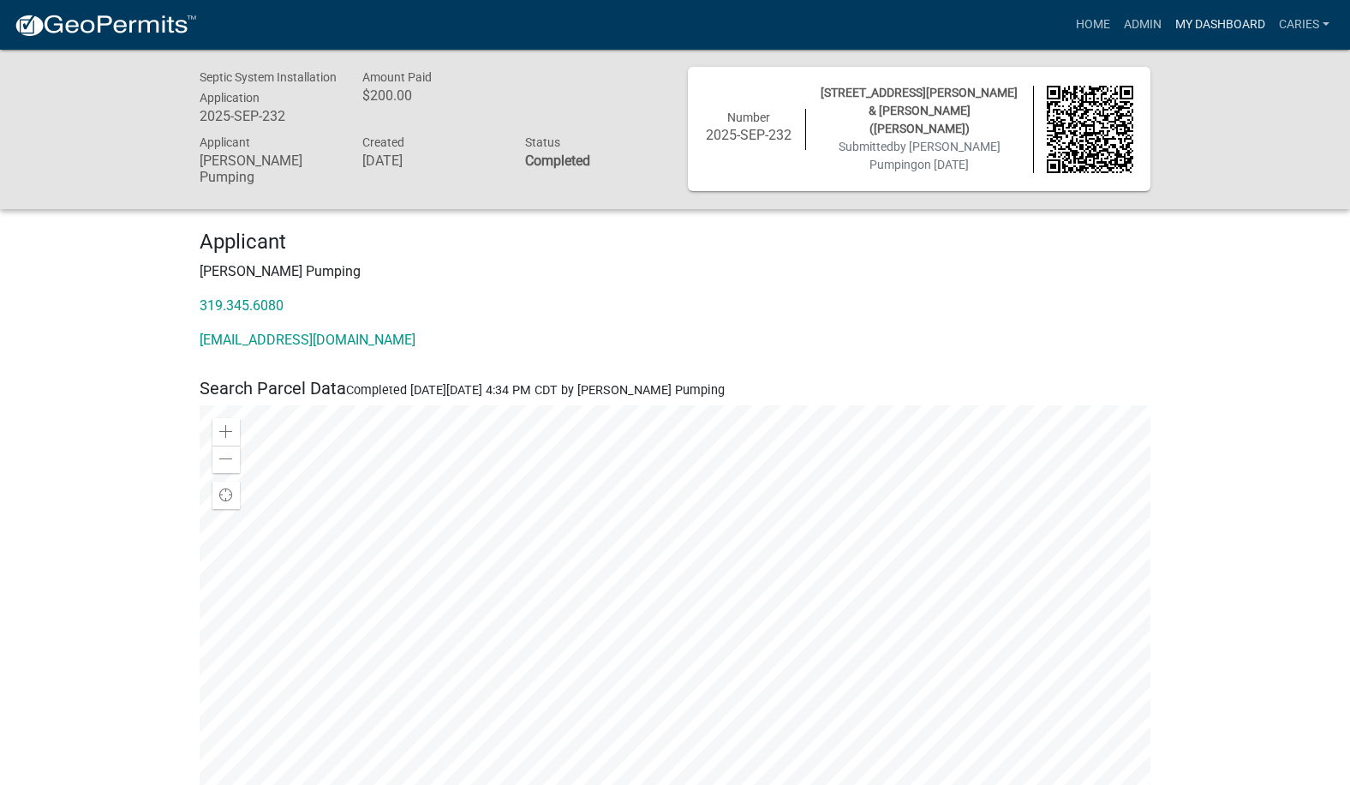
click at [1191, 23] on link "My Dashboard" at bounding box center [1220, 25] width 104 height 33
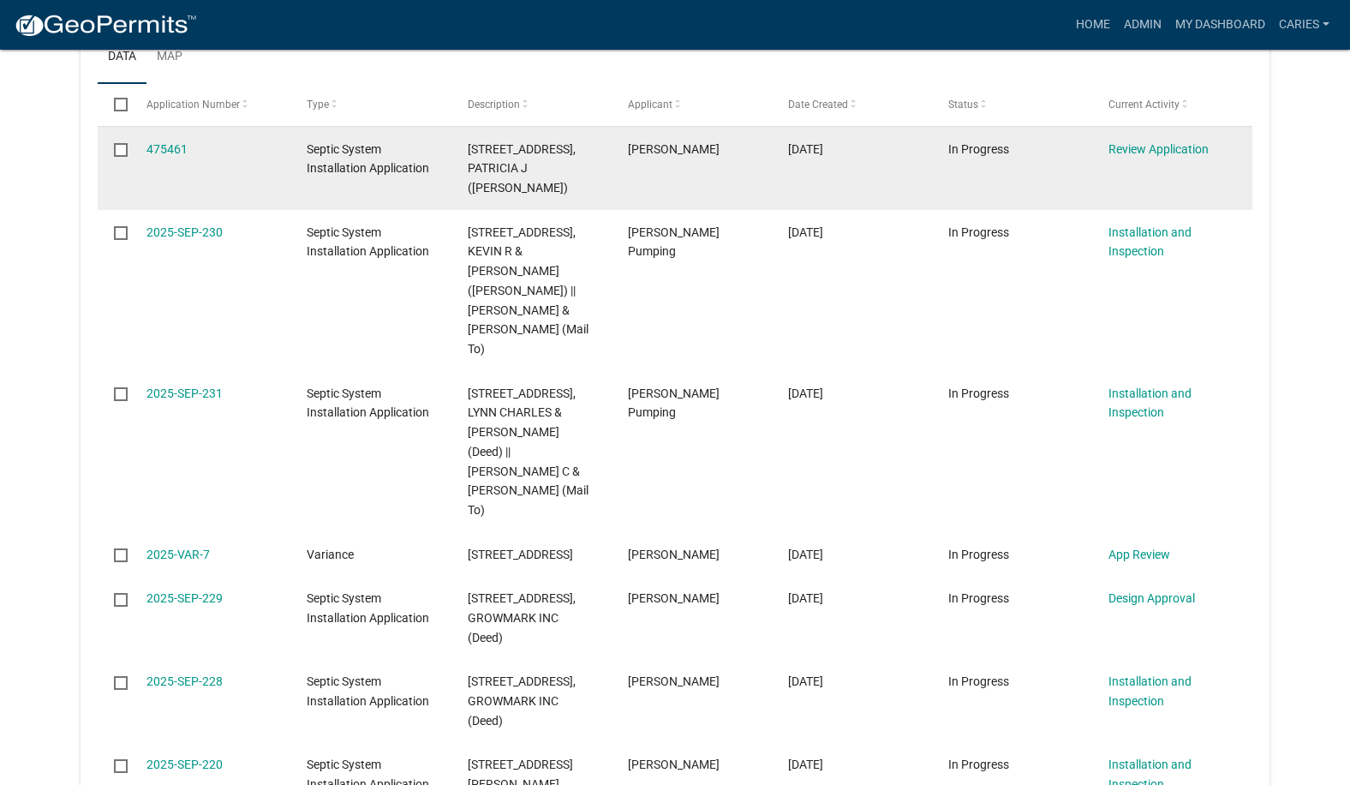
scroll to position [1400, 0]
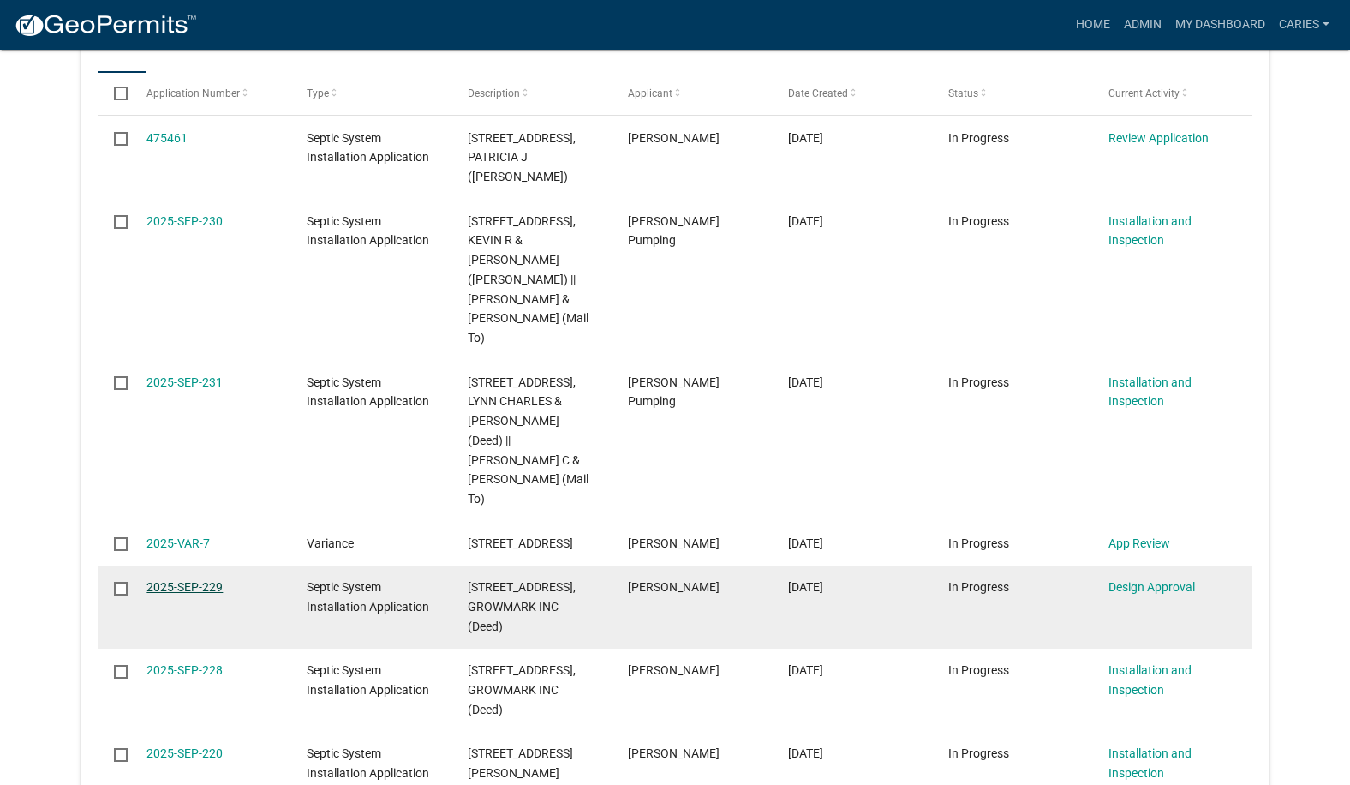
click at [180, 580] on link "2025-SEP-229" at bounding box center [184, 587] width 76 height 14
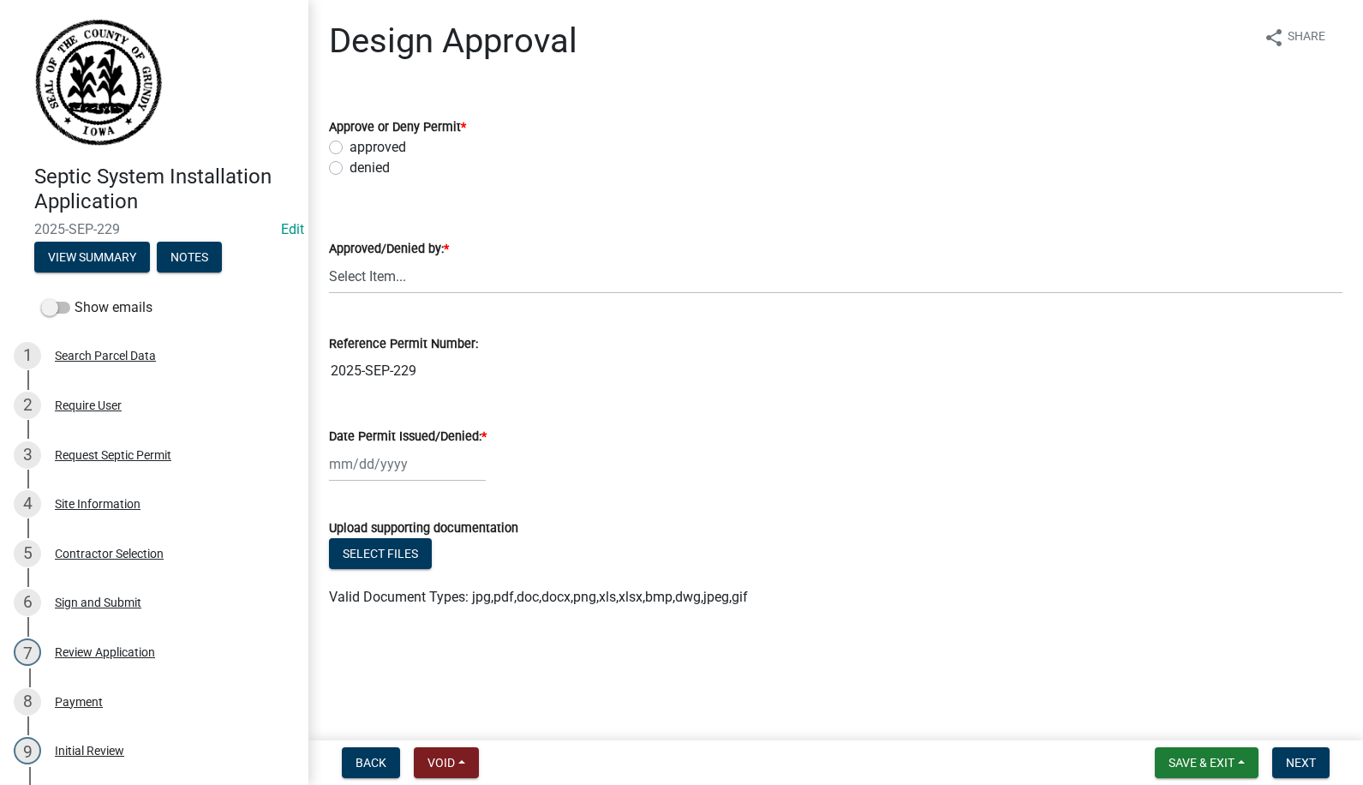
drag, startPoint x: 334, startPoint y: 141, endPoint x: 339, endPoint y: 154, distance: 13.8
click at [349, 144] on label "approved" at bounding box center [377, 147] width 57 height 21
click at [349, 144] on input "approved" at bounding box center [354, 142] width 11 height 11
radio input "true"
click at [345, 279] on select "Select Item... Carie Steinbron" at bounding box center [835, 276] width 1013 height 35
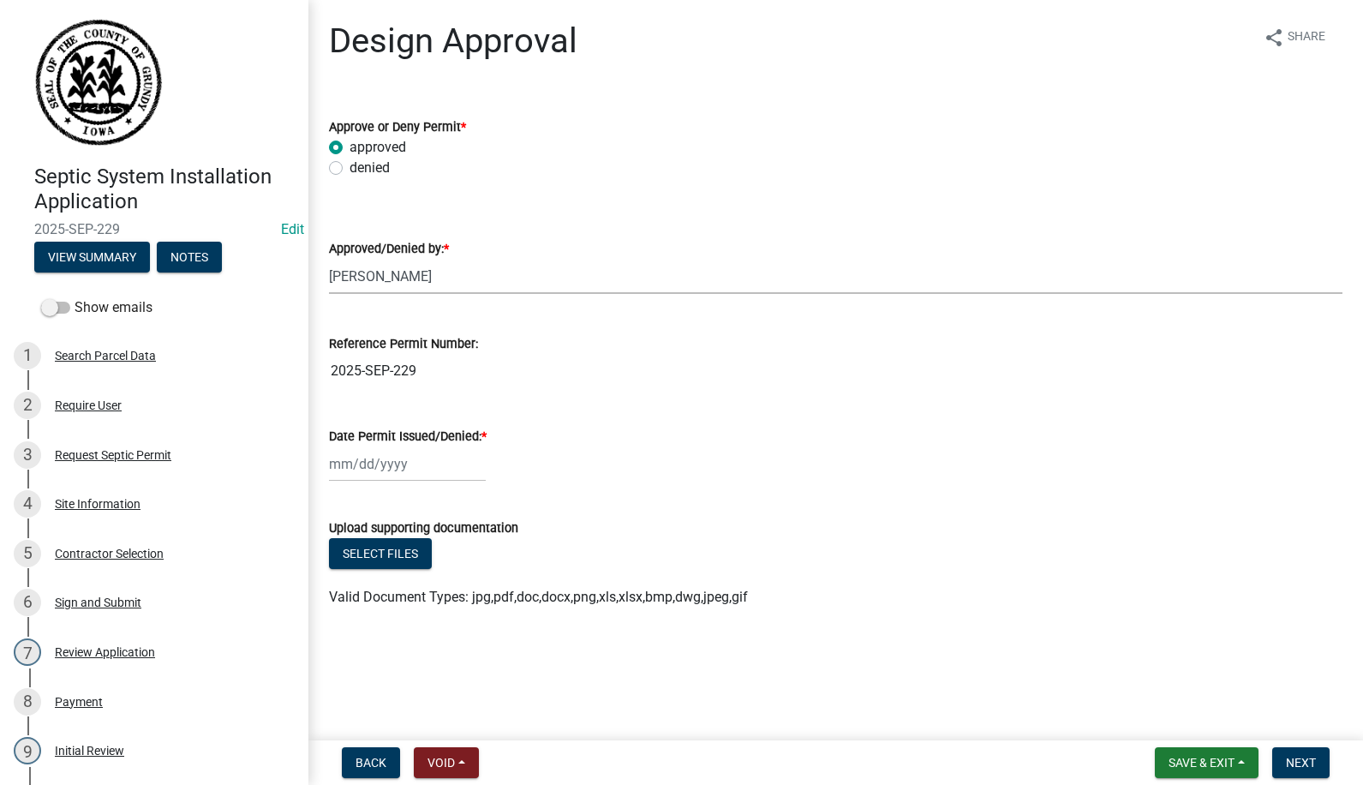
click at [329, 259] on select "Select Item... Carie Steinbron" at bounding box center [835, 276] width 1013 height 35
select select "d5ffc9f0-d432-4ef1-b8c0-862033fd64e5"
click at [355, 467] on div at bounding box center [407, 463] width 157 height 35
select select "9"
select select "2025"
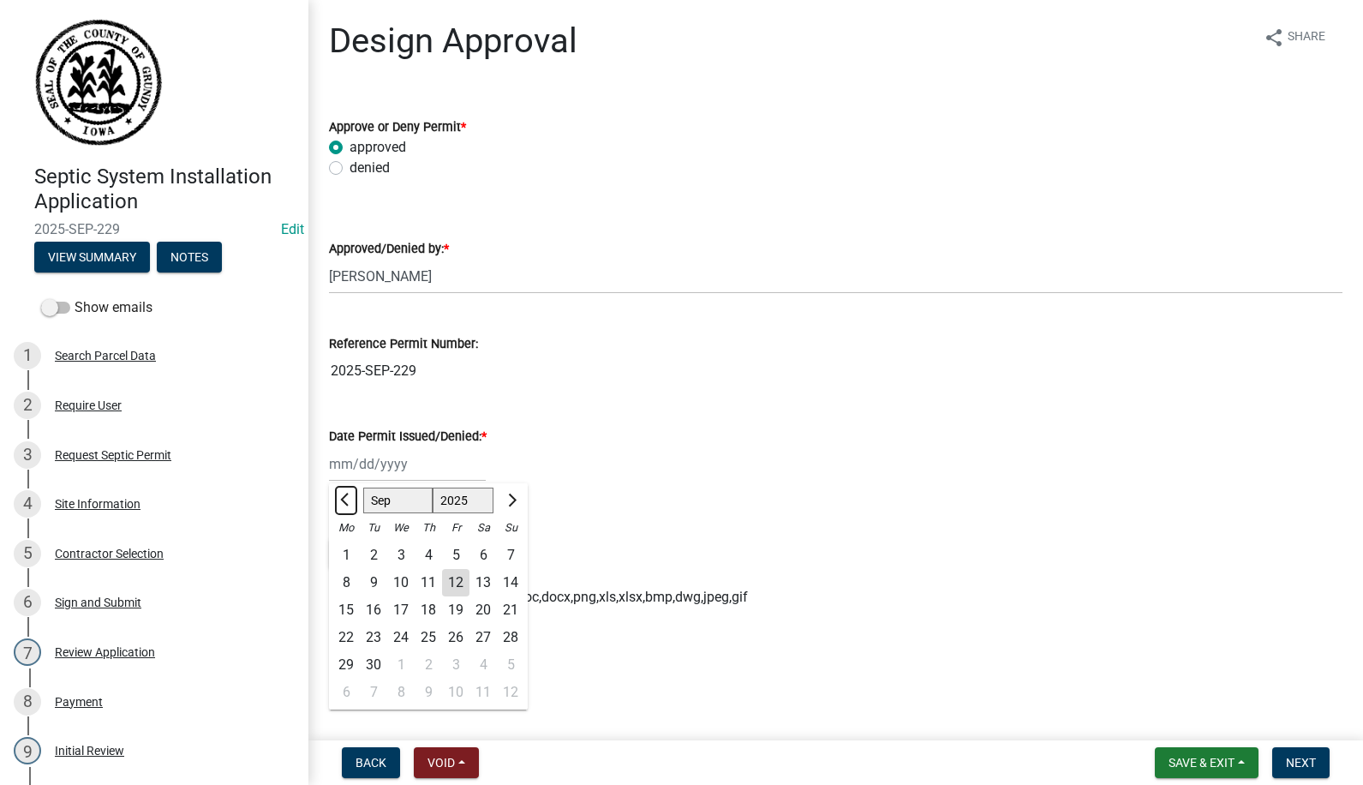
click at [340, 498] on button "Previous month" at bounding box center [346, 500] width 21 height 27
select select "8"
click at [372, 631] on div "19" at bounding box center [373, 637] width 27 height 27
type input "08/19/2025"
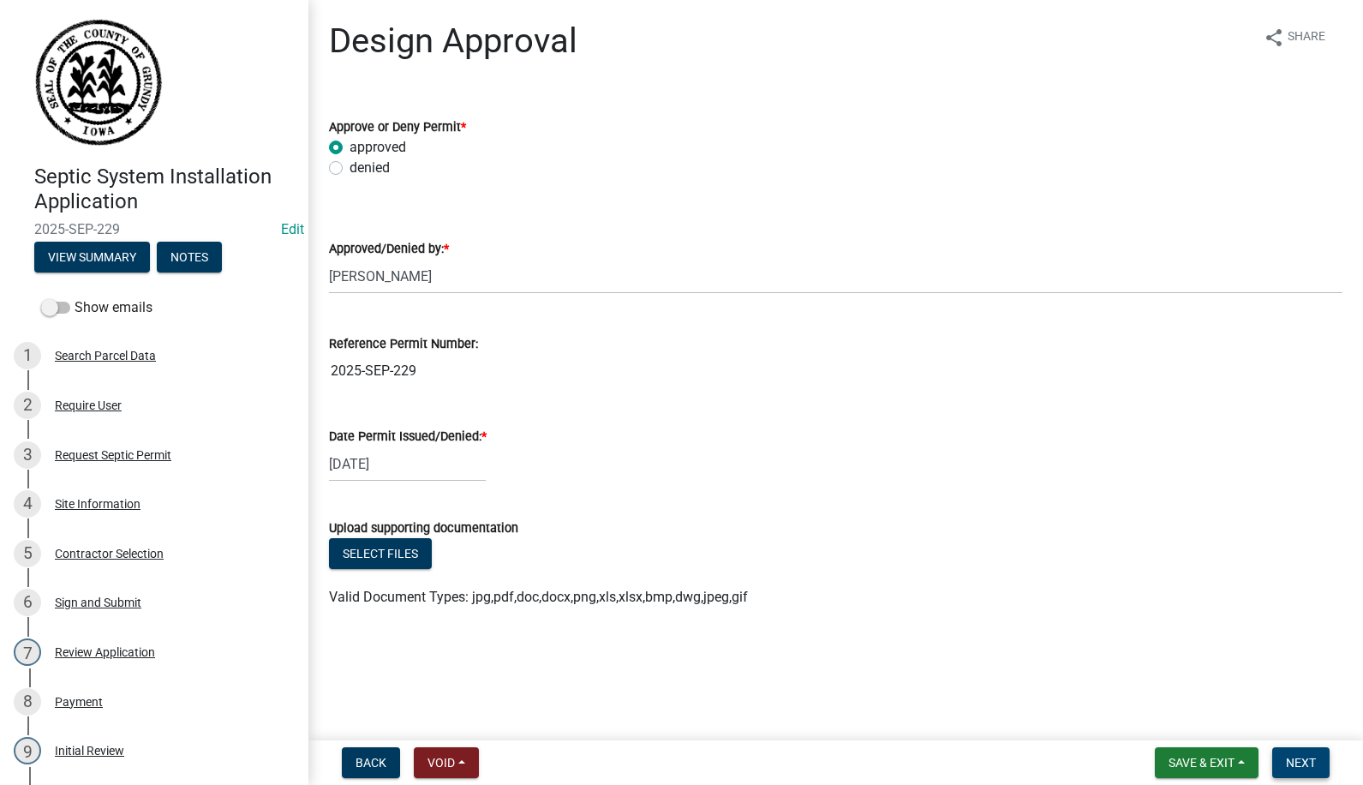
click at [1302, 762] on span "Next" at bounding box center [1301, 762] width 30 height 14
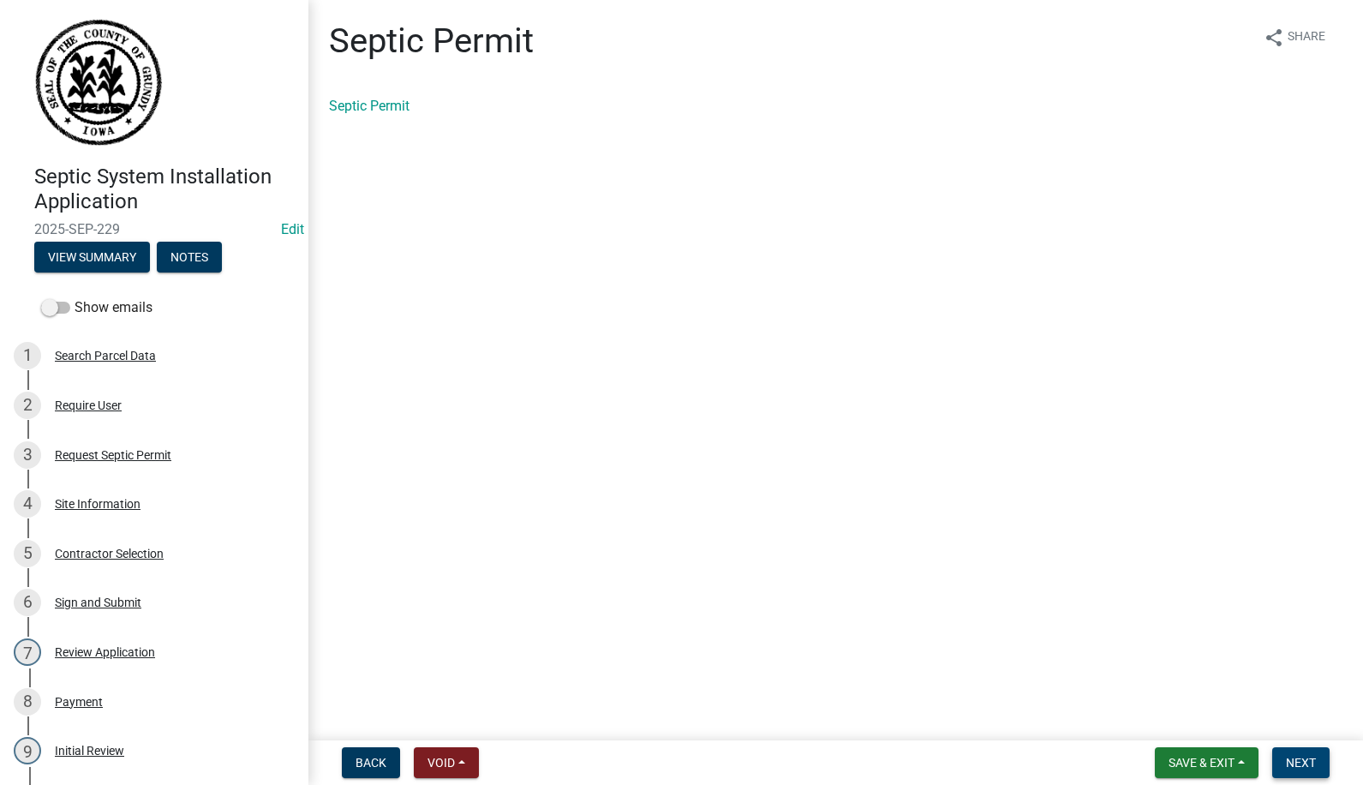
click at [1291, 754] on button "Next" at bounding box center [1300, 762] width 57 height 31
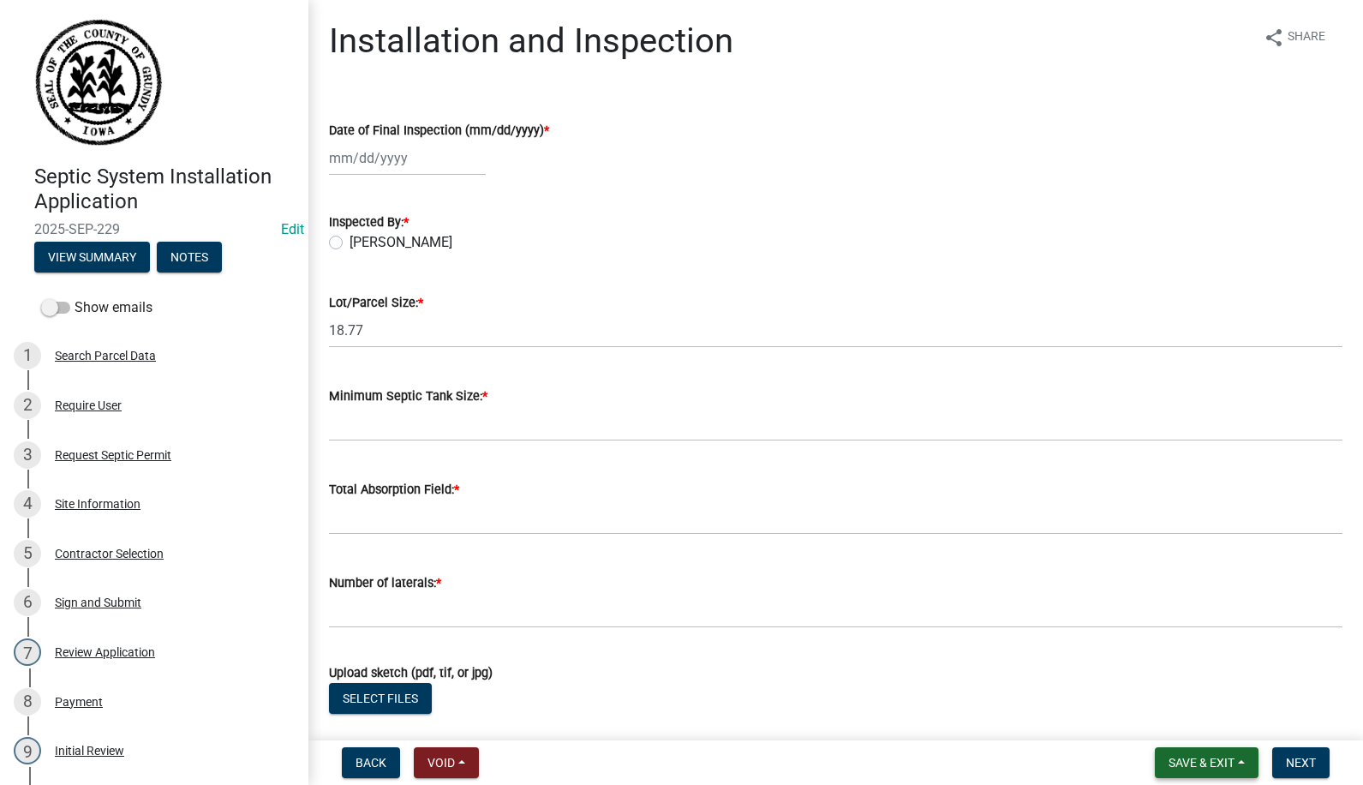
click at [1209, 755] on span "Save & Exit" at bounding box center [1201, 762] width 66 height 14
click at [1168, 718] on button "Save & Exit" at bounding box center [1189, 717] width 137 height 41
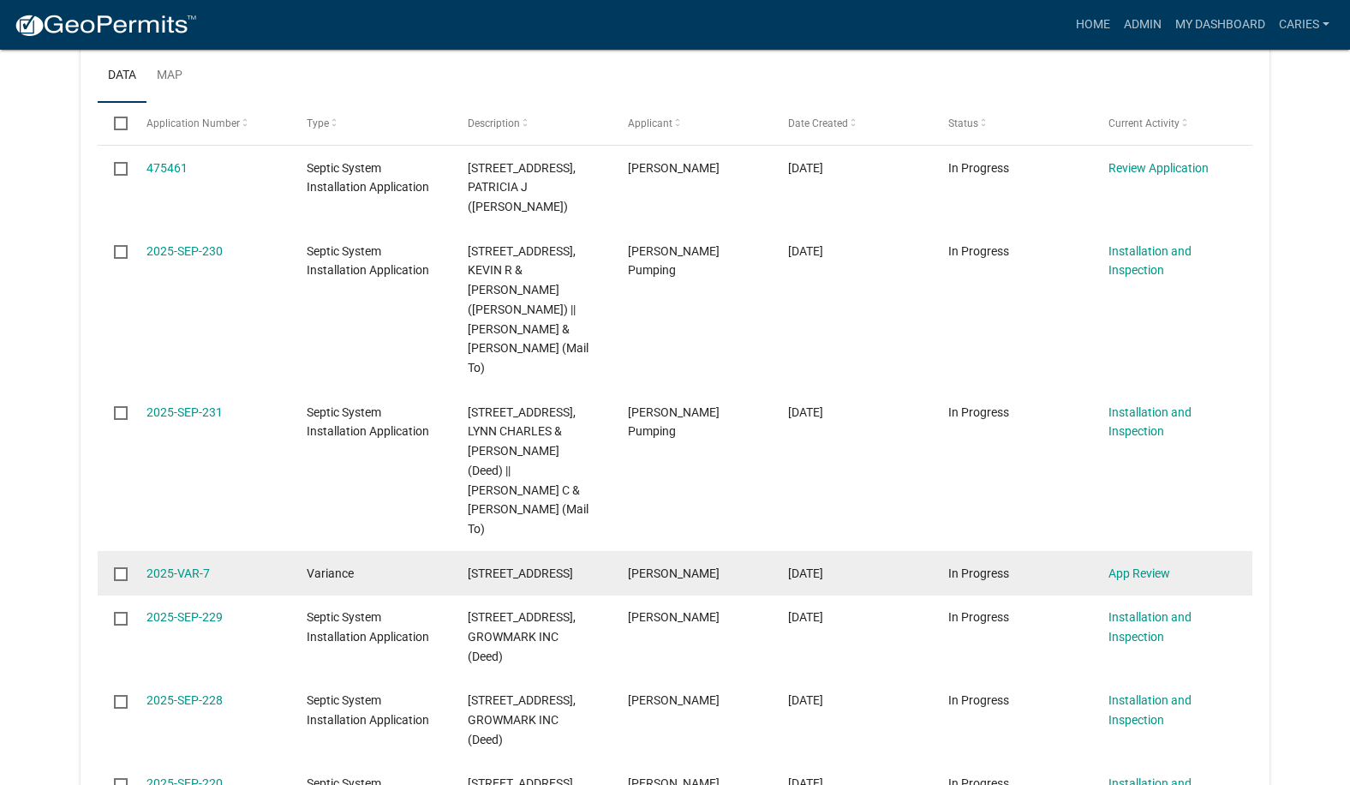
scroll to position [1400, 0]
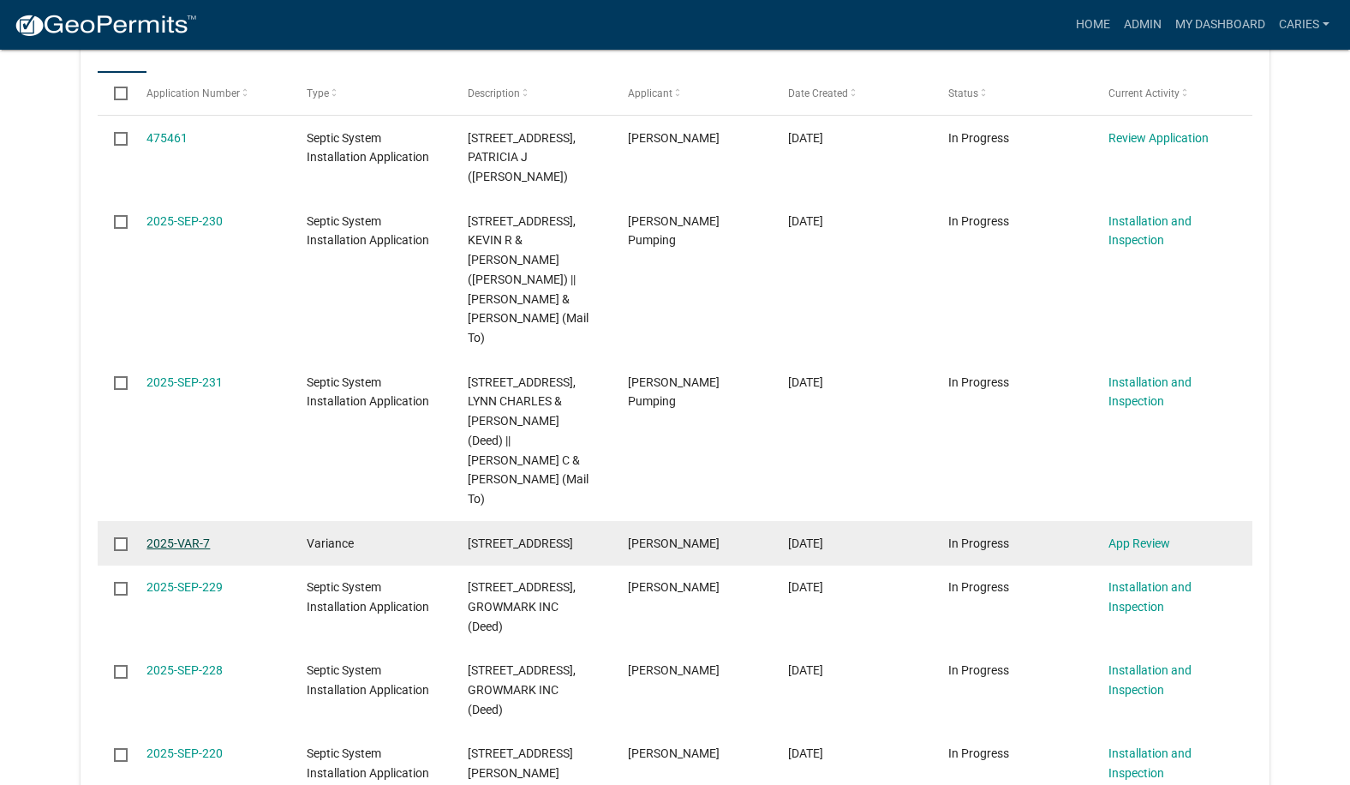
click at [194, 536] on link "2025-VAR-7" at bounding box center [177, 543] width 63 height 14
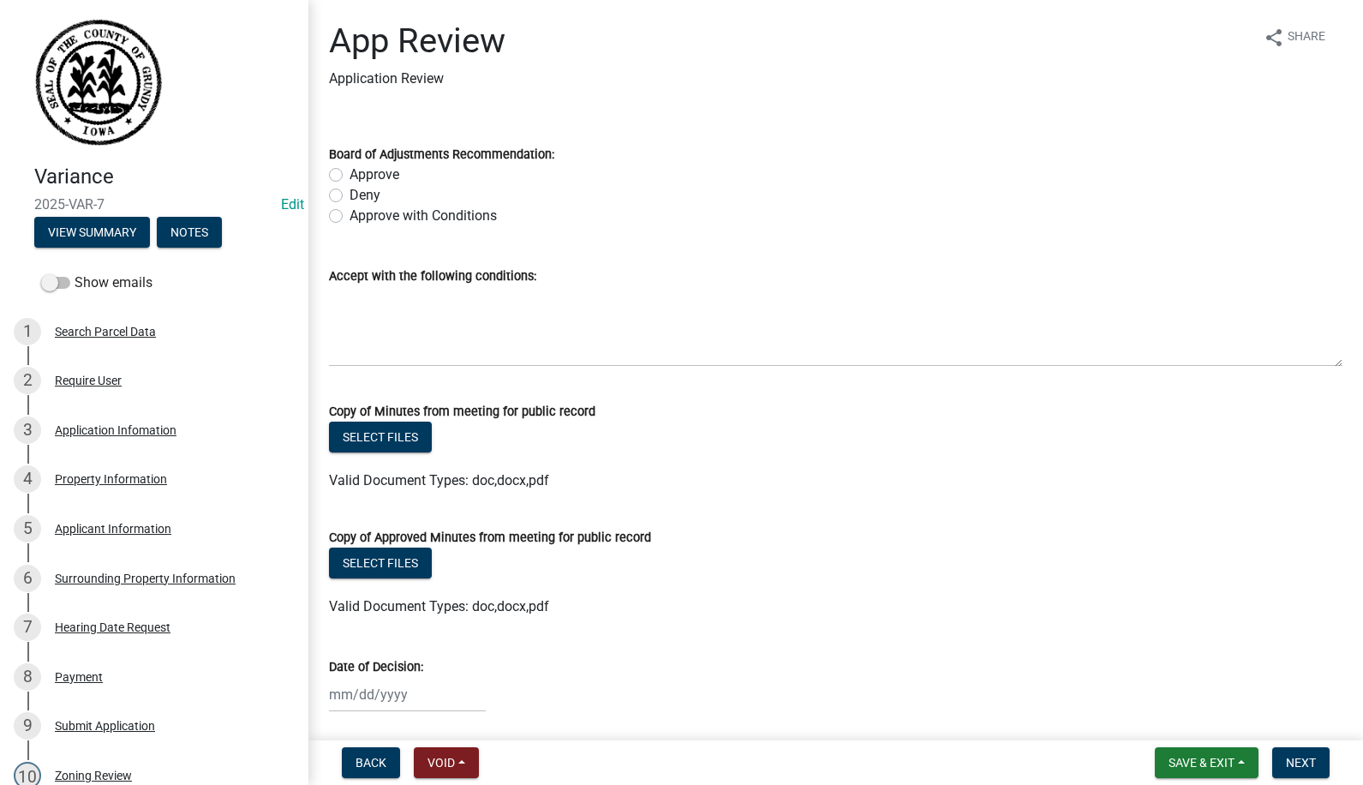
click at [349, 168] on label "Approve" at bounding box center [374, 174] width 50 height 21
click at [349, 168] on input "Approve" at bounding box center [354, 169] width 11 height 11
radio input "true"
click at [435, 336] on textarea "Accept with the following conditions:" at bounding box center [835, 326] width 1013 height 81
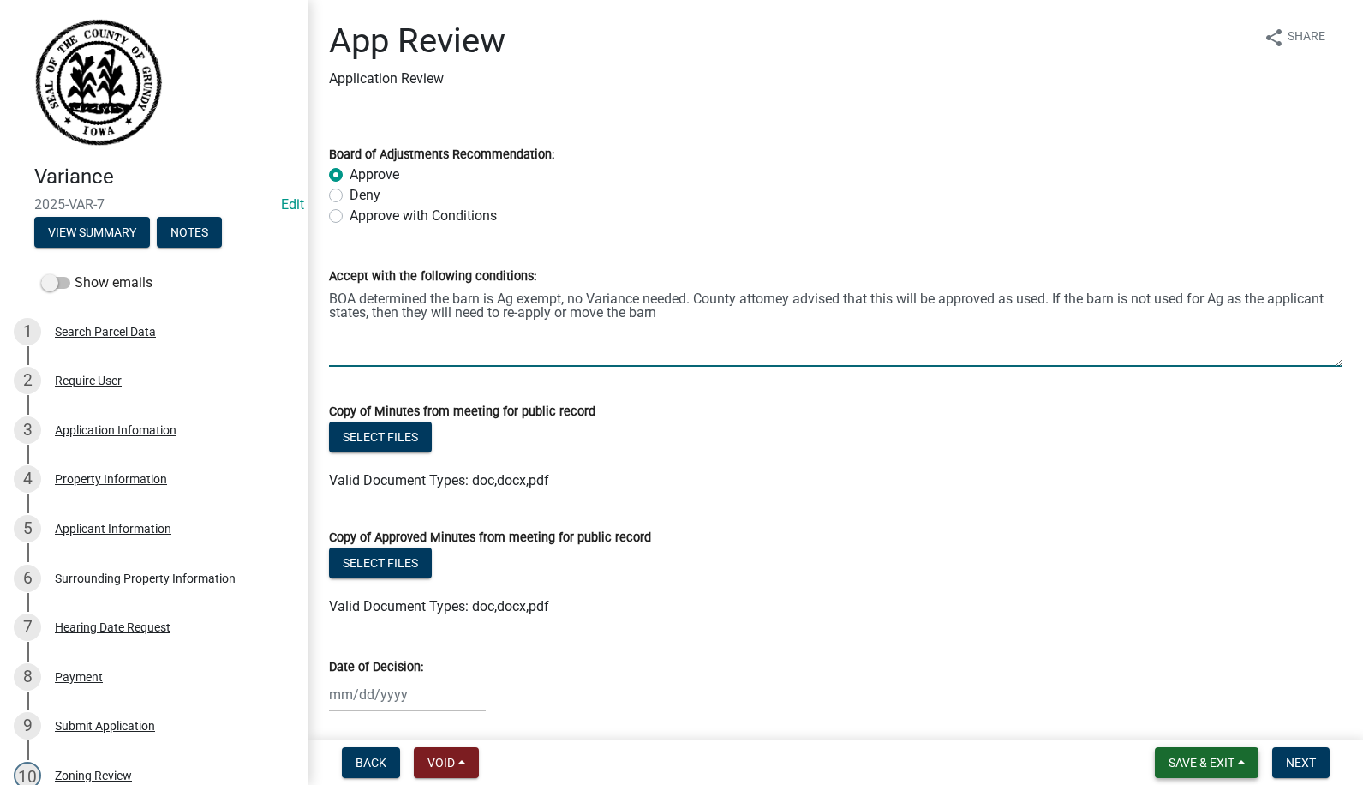
type textarea "BOA determined the barn is Ag exempt, no Variance needed. County attorney advis…"
click at [1197, 753] on button "Save & Exit" at bounding box center [1207, 762] width 104 height 31
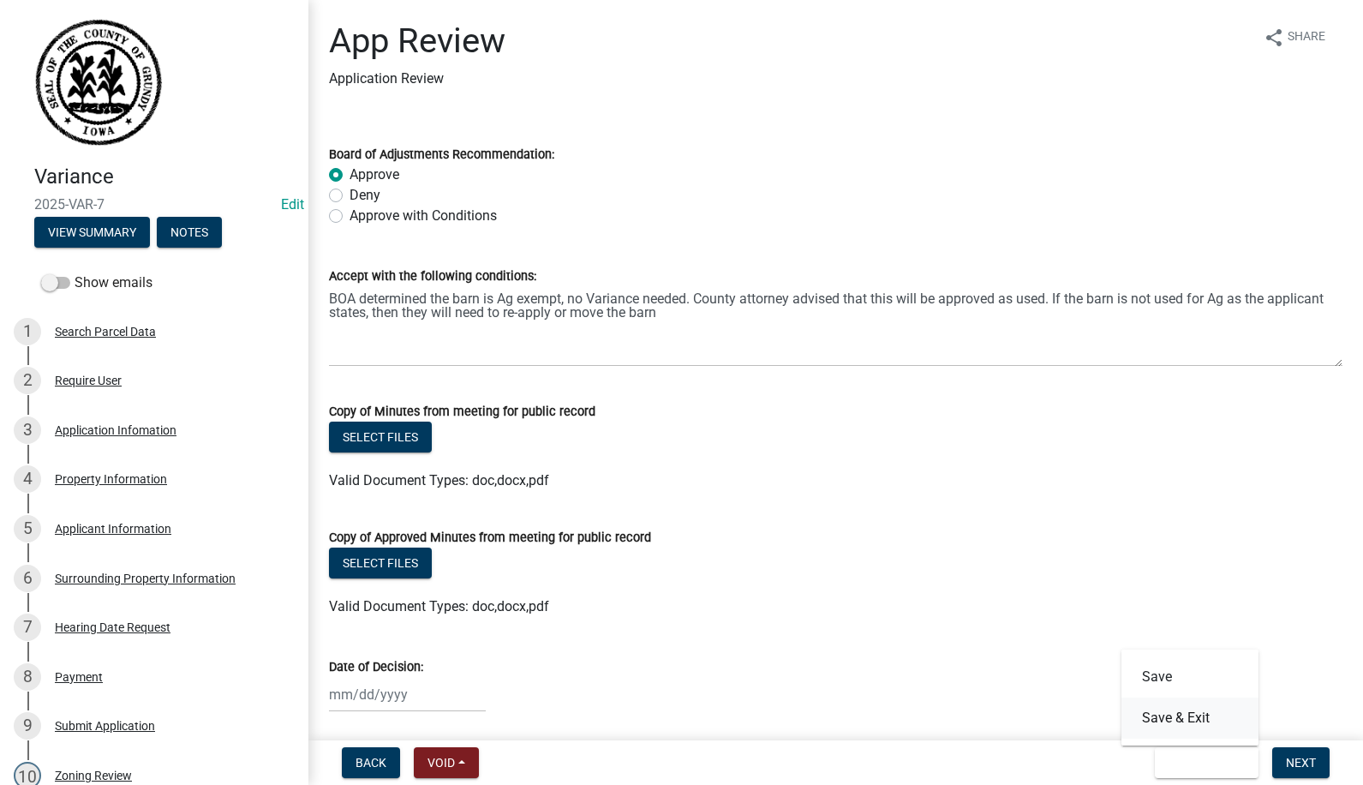
click at [1170, 718] on button "Save & Exit" at bounding box center [1189, 717] width 137 height 41
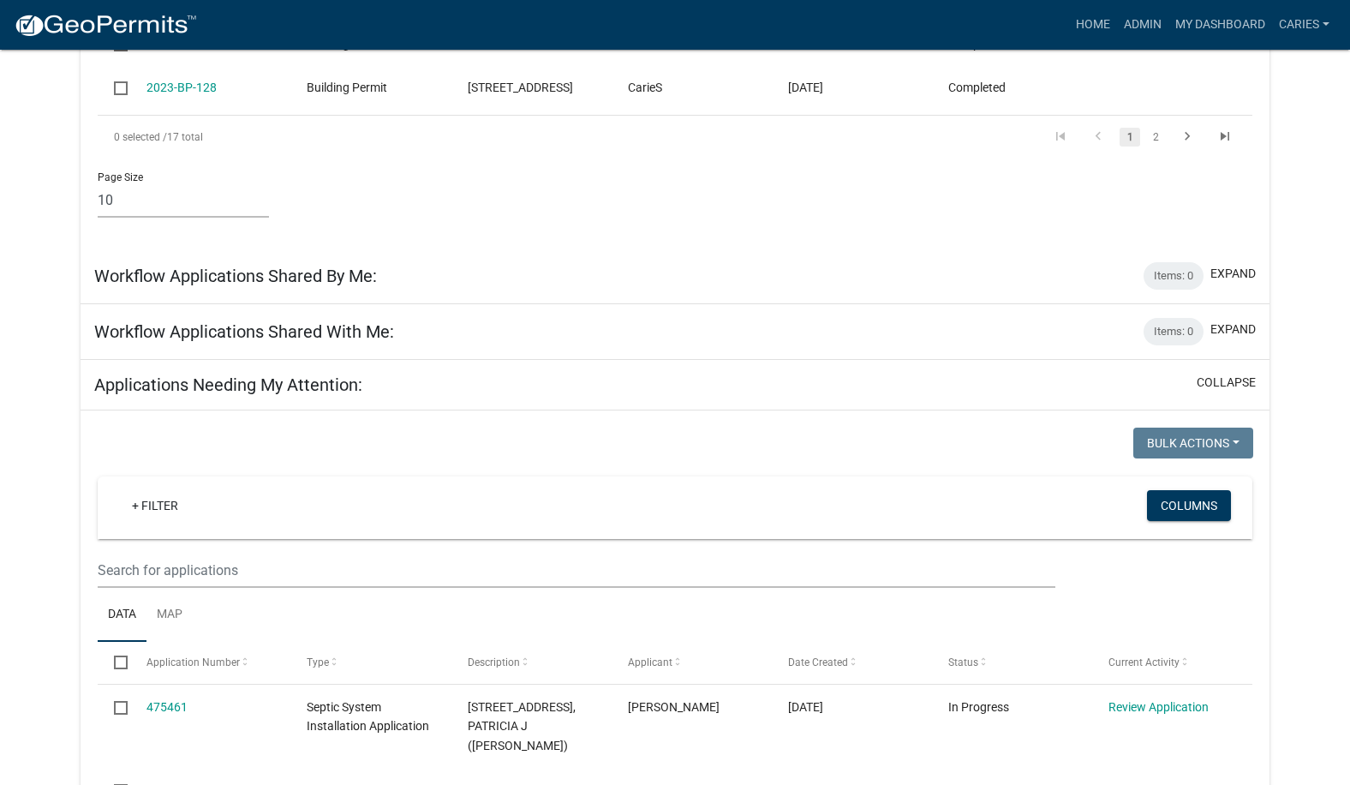
scroll to position [857, 0]
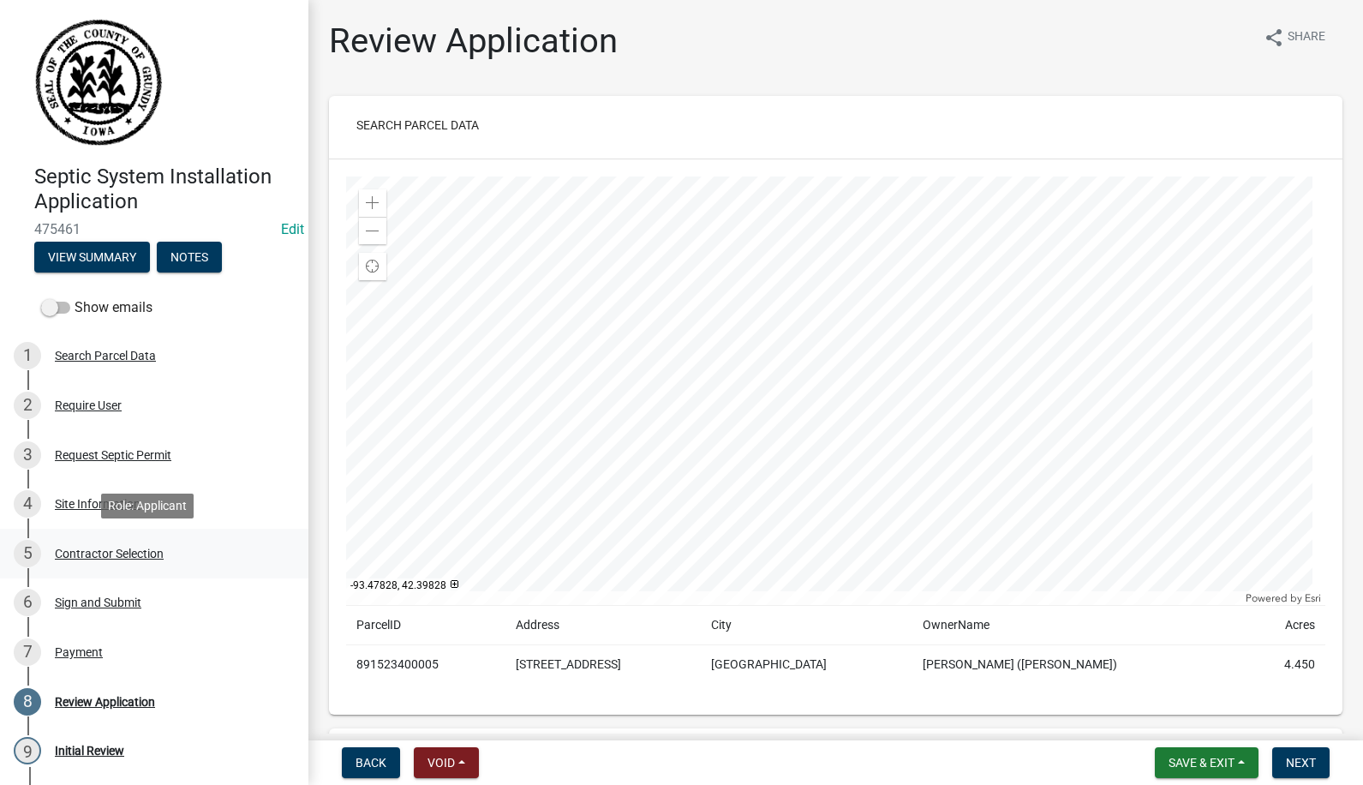
click at [135, 547] on div "Contractor Selection" at bounding box center [109, 553] width 109 height 12
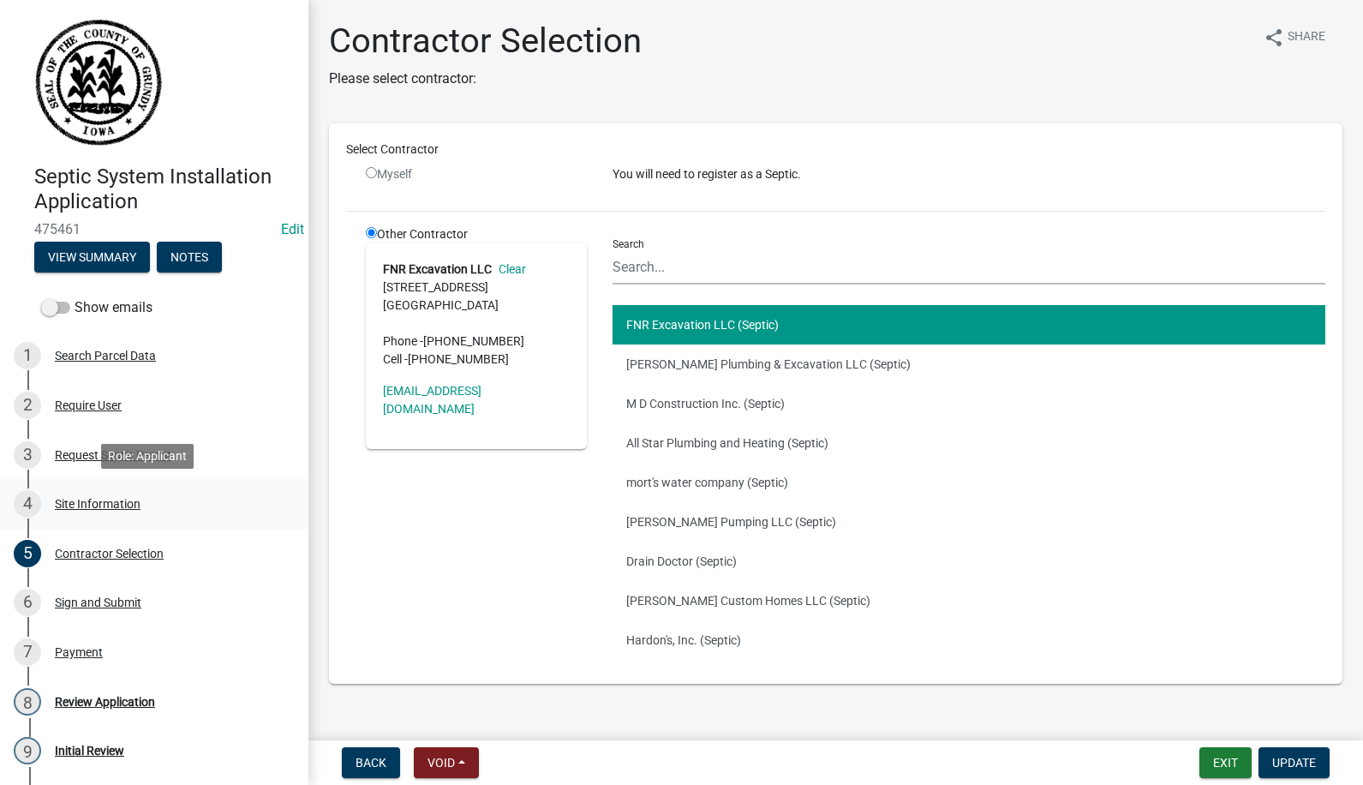
click at [101, 504] on div "Site Information" at bounding box center [98, 504] width 86 height 12
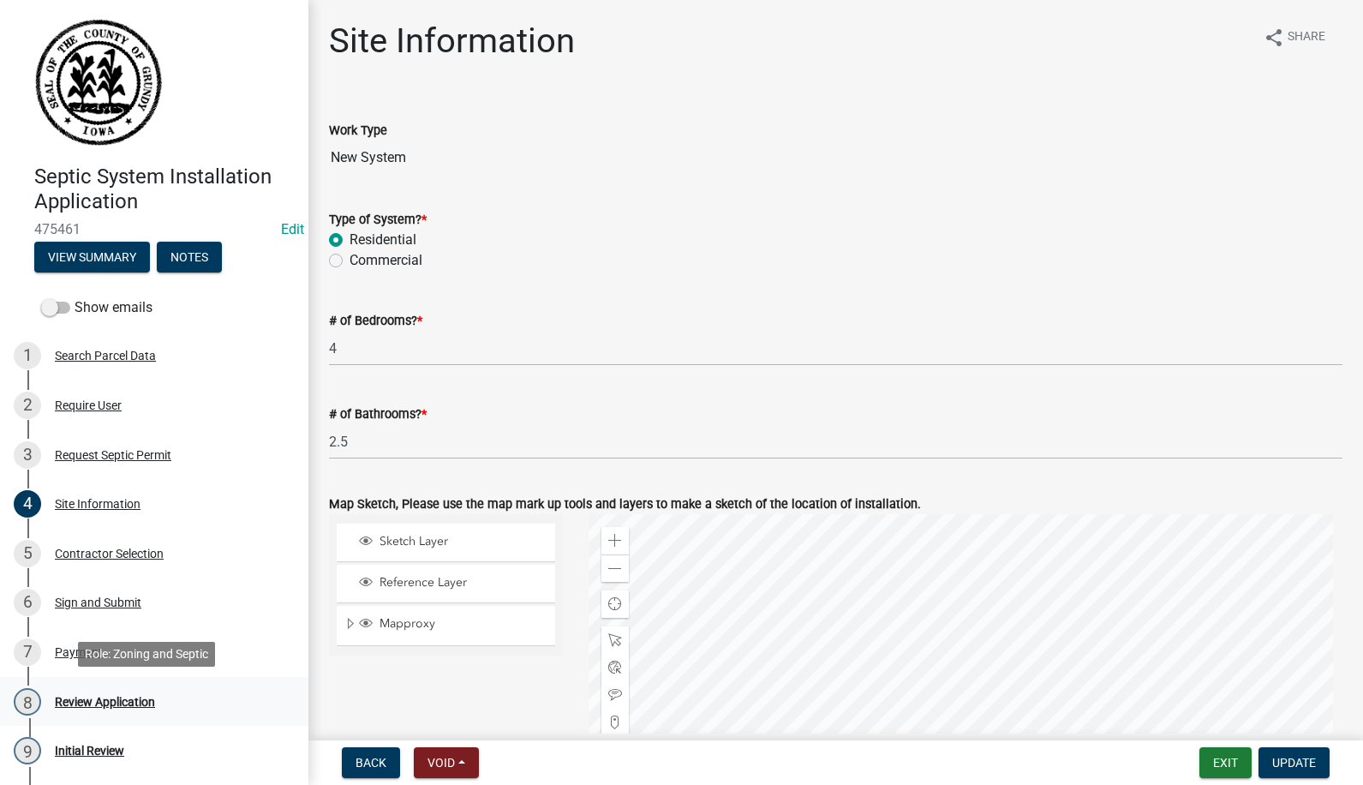
click at [89, 701] on div "Review Application" at bounding box center [105, 701] width 100 height 12
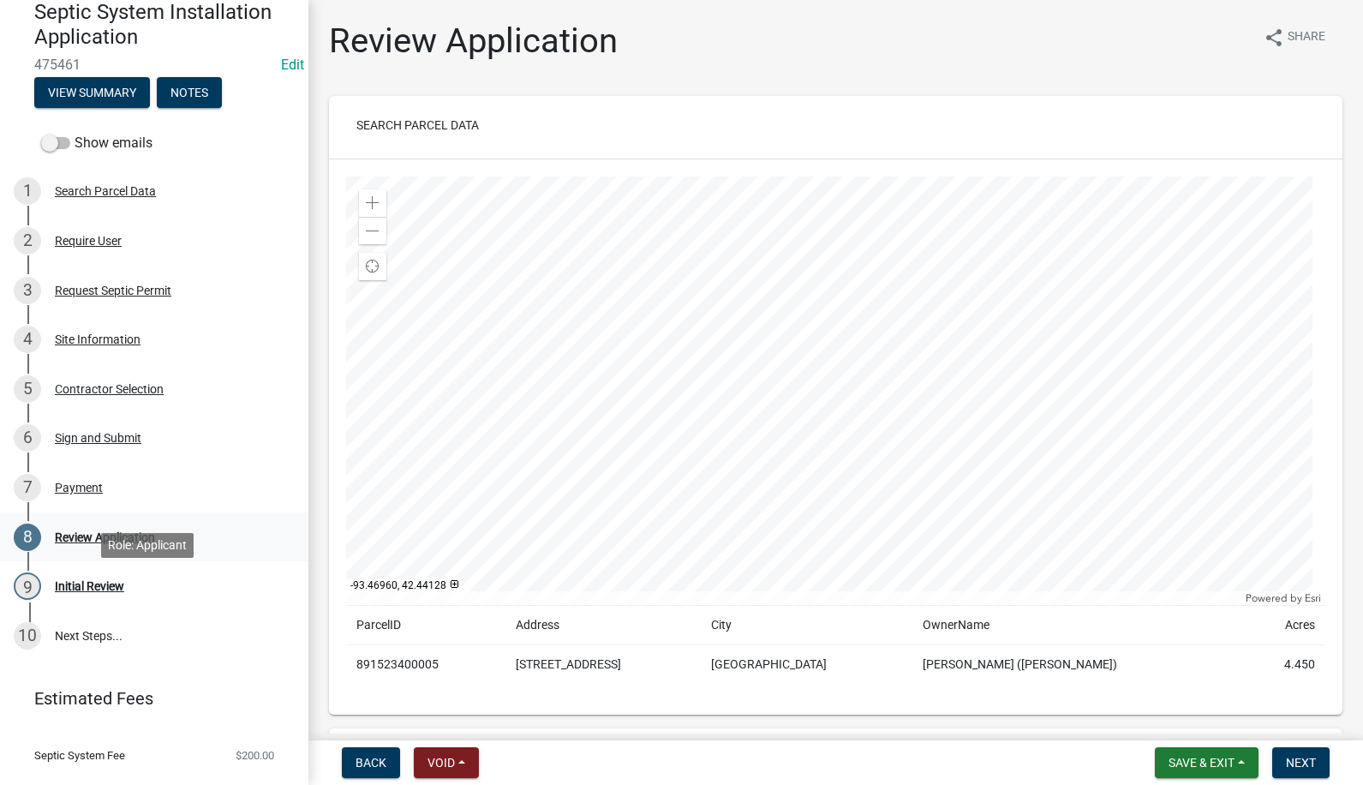
scroll to position [171, 0]
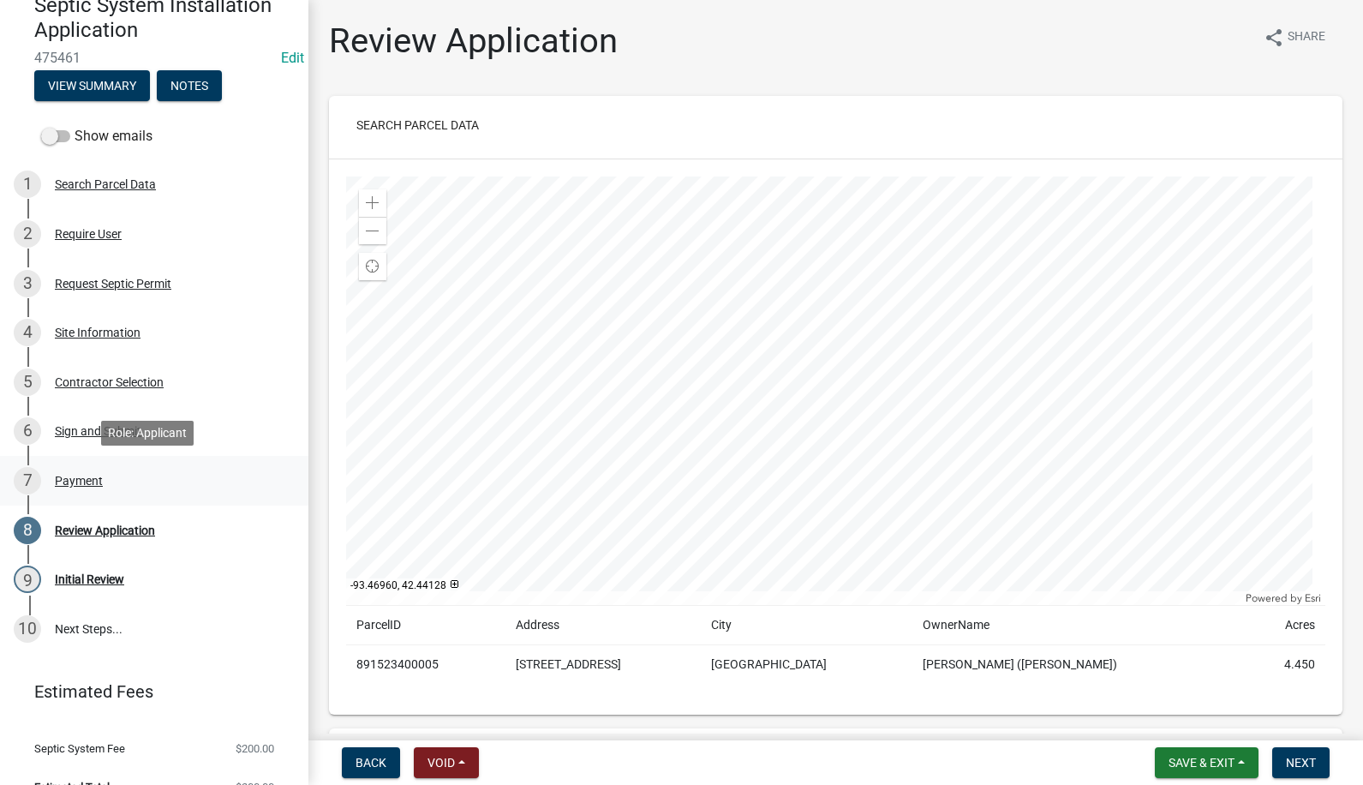
click at [65, 479] on div "Payment" at bounding box center [79, 481] width 48 height 12
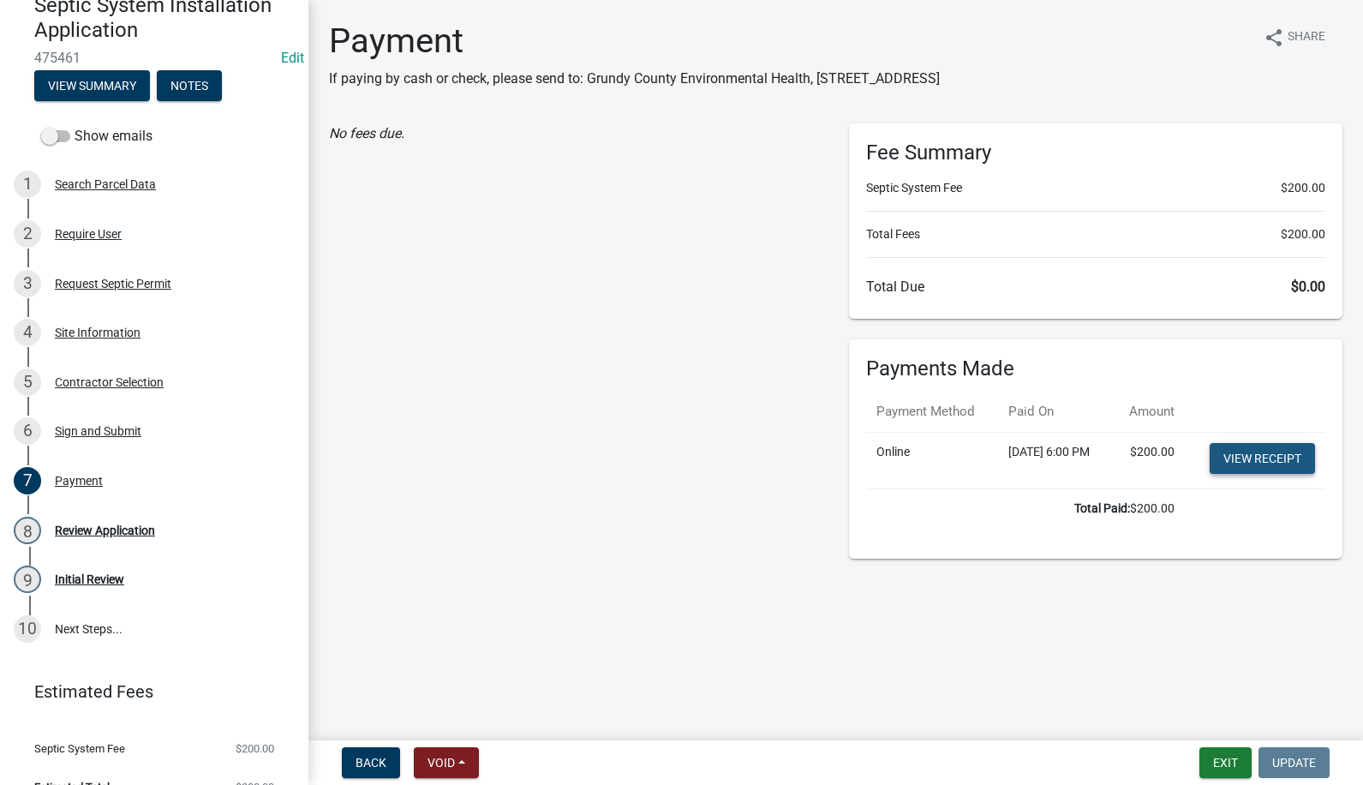
click at [1259, 474] on link "View receipt" at bounding box center [1261, 458] width 105 height 31
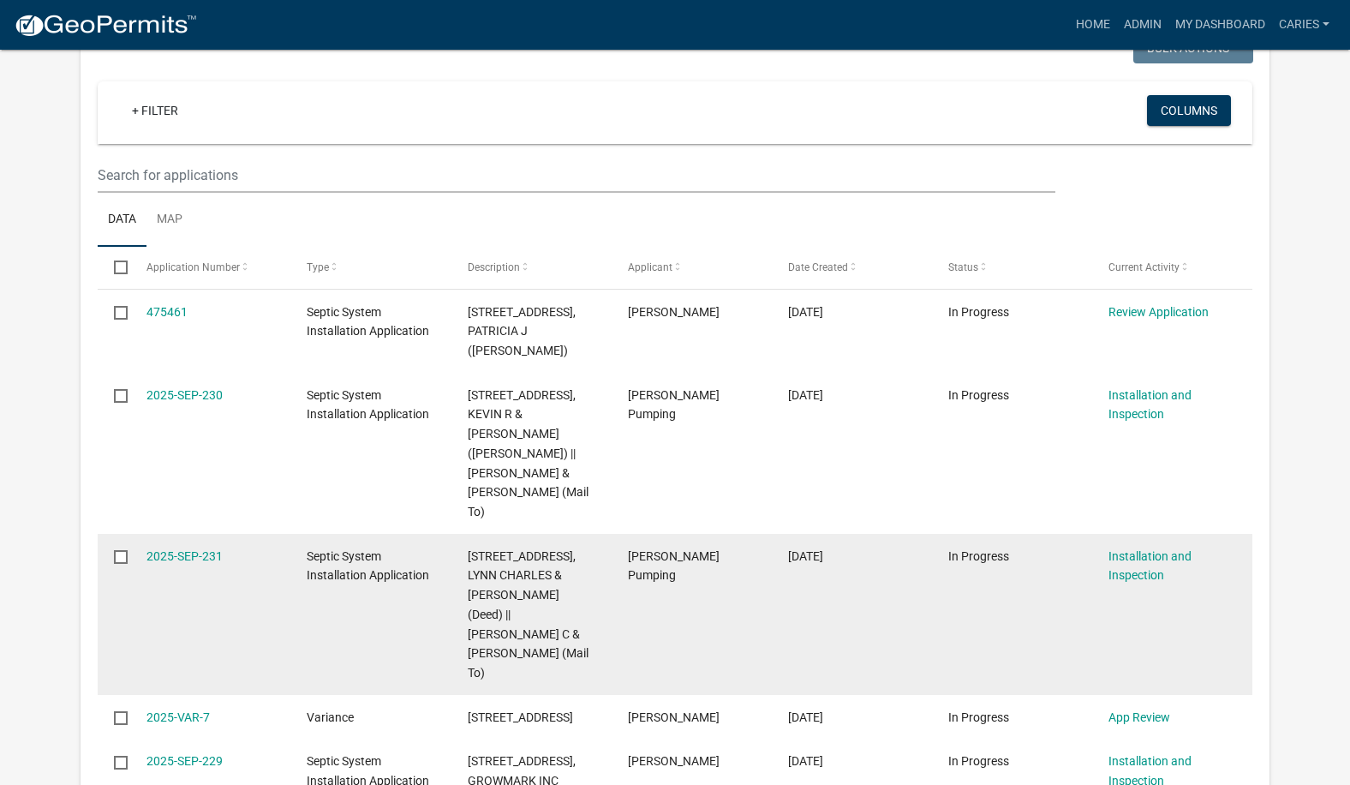
scroll to position [1255, 0]
